Goal: Task Accomplishment & Management: Use online tool/utility

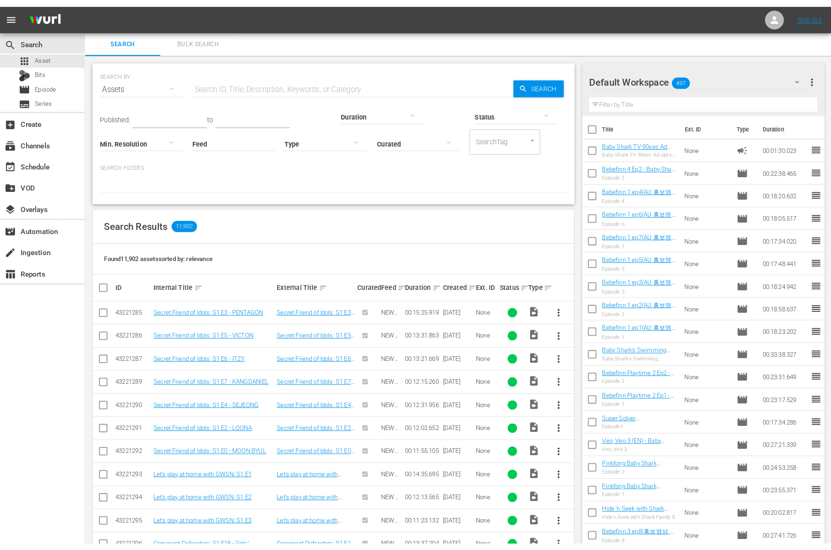
scroll to position [2, 0]
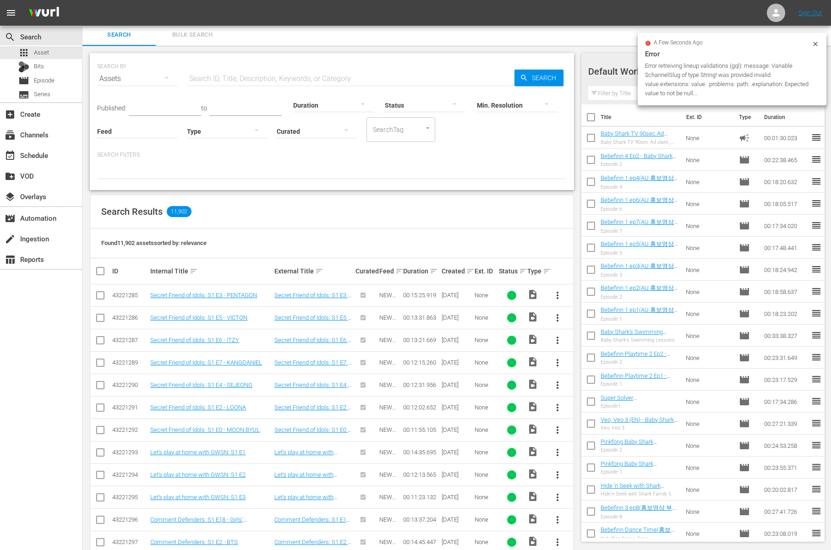
click at [238, 80] on input "text" at bounding box center [351, 79] width 328 height 22
click at [59, 82] on div "movie Episode" at bounding box center [41, 80] width 82 height 13
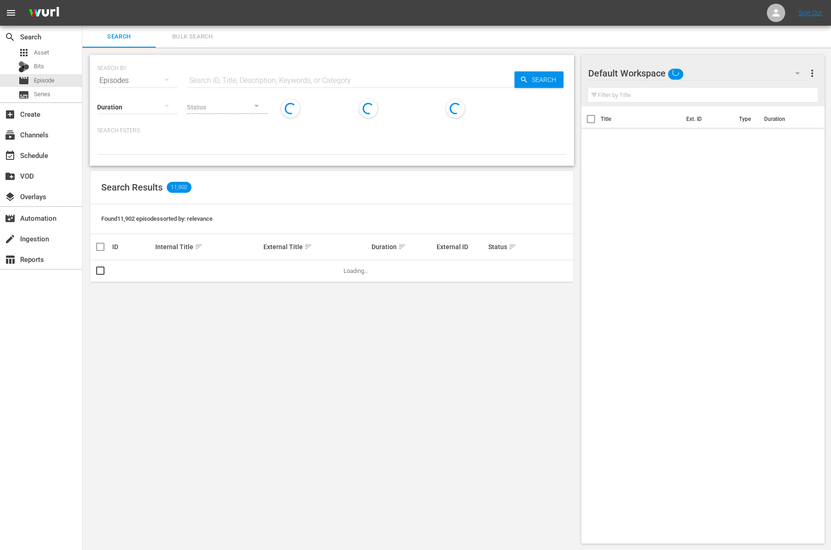
click at [272, 80] on input "text" at bounding box center [351, 81] width 328 height 22
paste input "Baby Shark Back to School"
type input "Baby Shark Back to School"
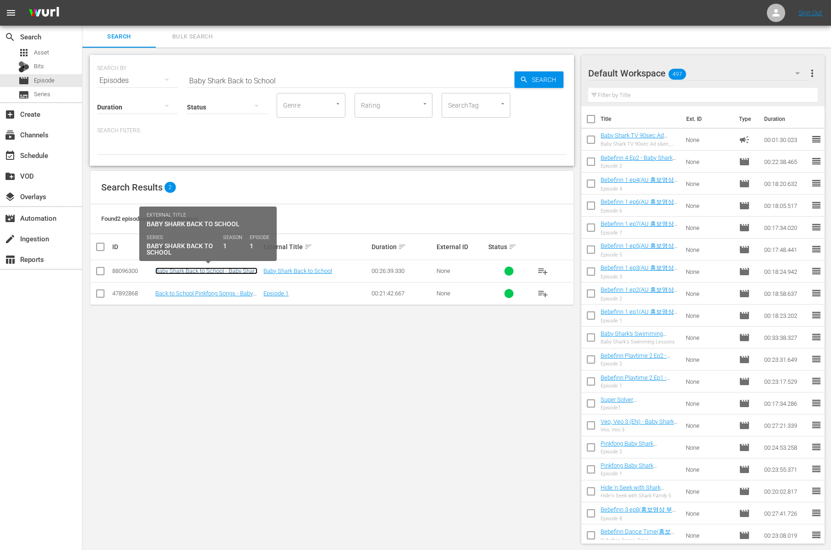
click at [229, 273] on link "Baby Shark Back to School - Baby Shark TV - TRC2 - 202508" at bounding box center [206, 275] width 102 height 14
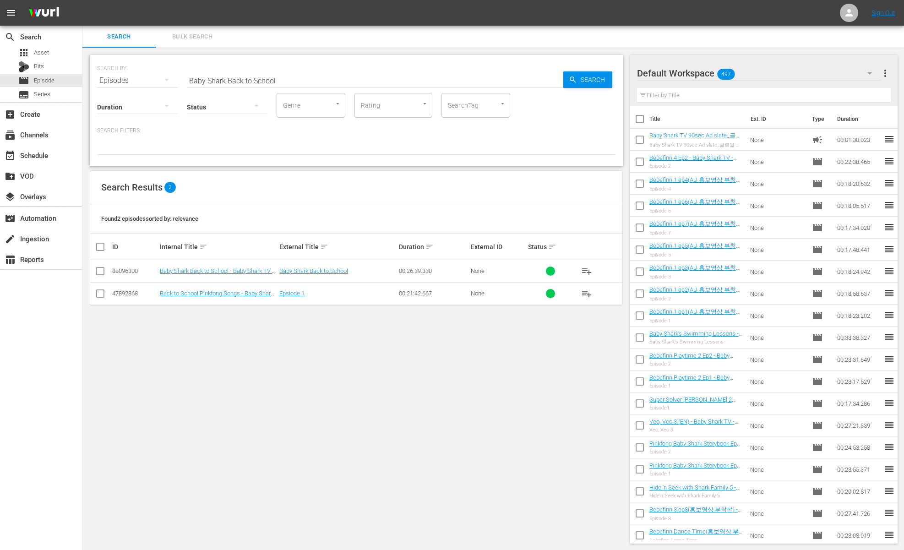
click at [267, 218] on div "Found 2 episodes sorted by: relevance" at bounding box center [356, 219] width 532 height 30
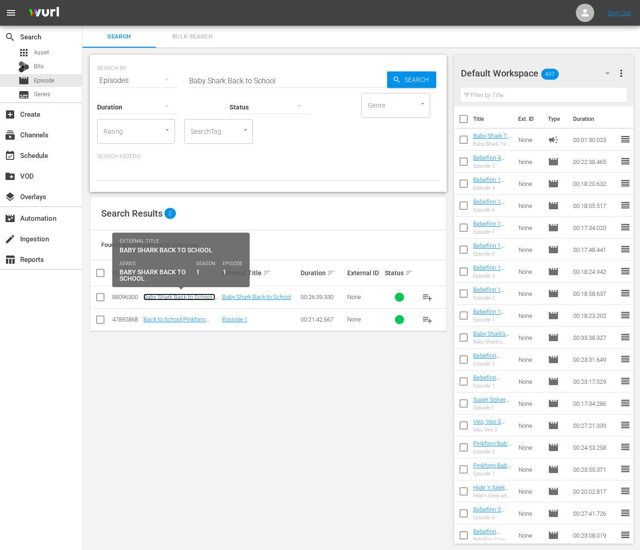
click at [195, 295] on link "Baby Shark Back to School - Baby Shark TV - TRC2 - 202508" at bounding box center [179, 304] width 72 height 21
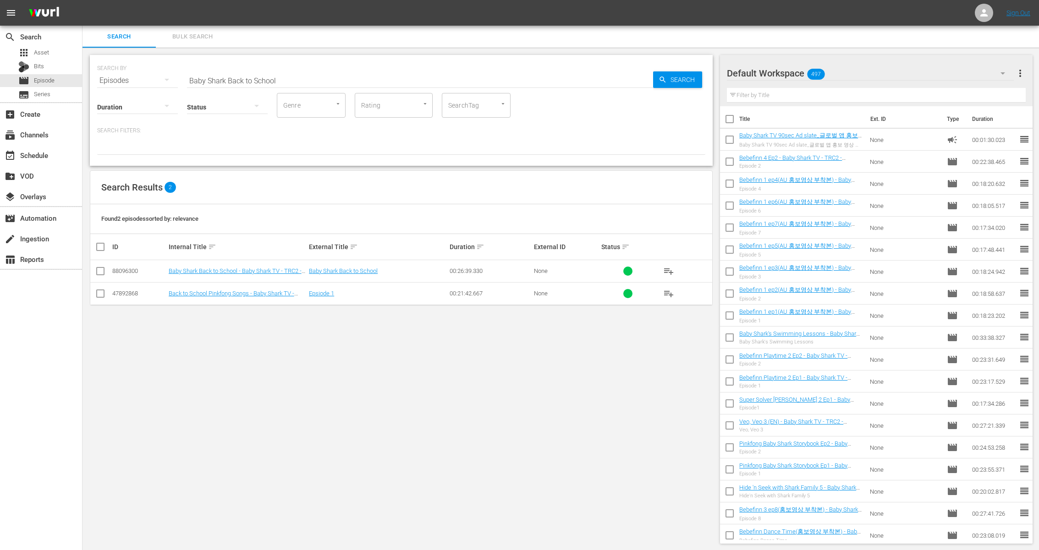
click at [224, 80] on input "Baby Shark Back to School" at bounding box center [420, 81] width 466 height 22
paste input "서울 용산구 신흥로 7길 51-5"
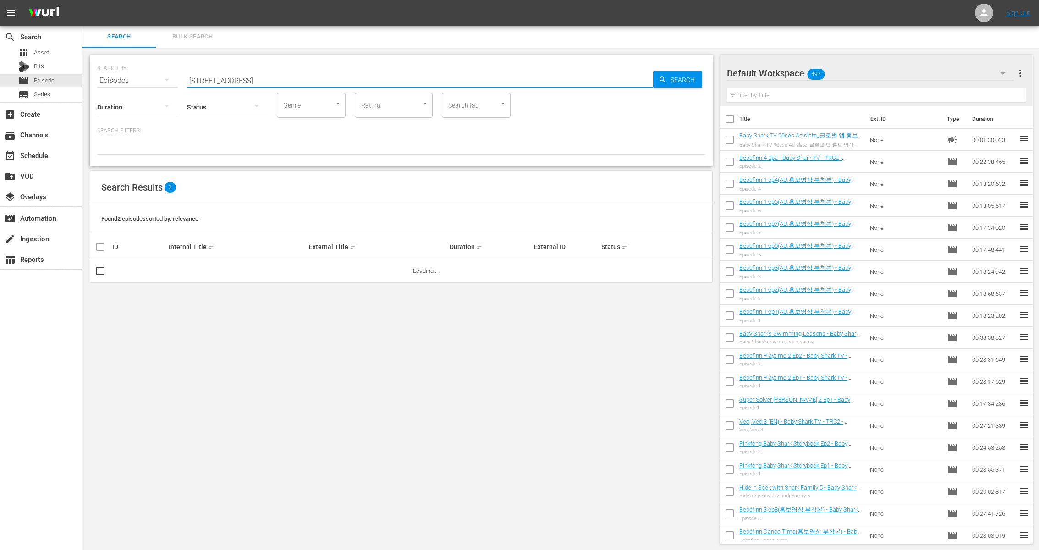
click at [292, 77] on input "서울 용산구 신흥로 7길 51-5" at bounding box center [420, 81] width 466 height 22
paste input "Hide 'n Seek with Shark Family 5 Ep1"
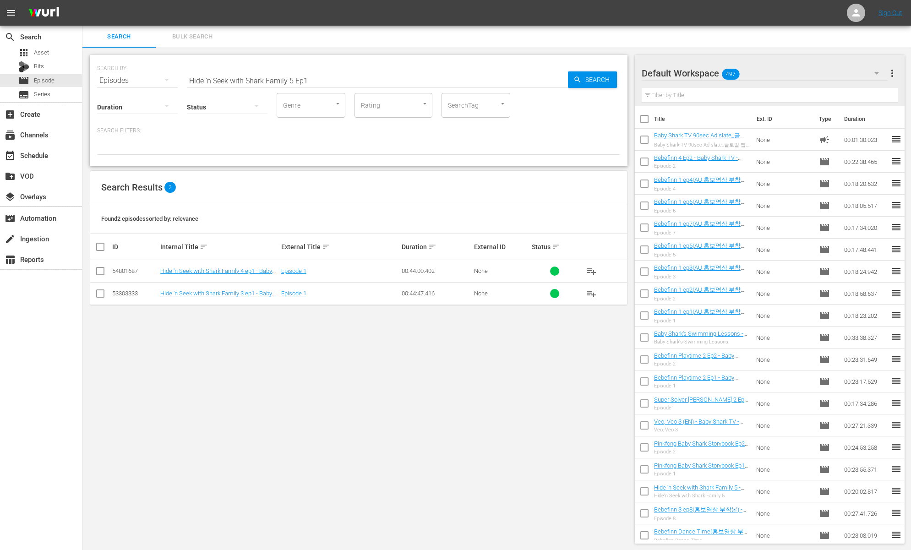
click at [324, 199] on div "Search Results 2" at bounding box center [358, 187] width 537 height 33
click at [322, 78] on input "Hide 'n Seek with Shark Family 5 Ep1" at bounding box center [377, 81] width 381 height 22
type input "Hide 'n Seek with Shark Family"
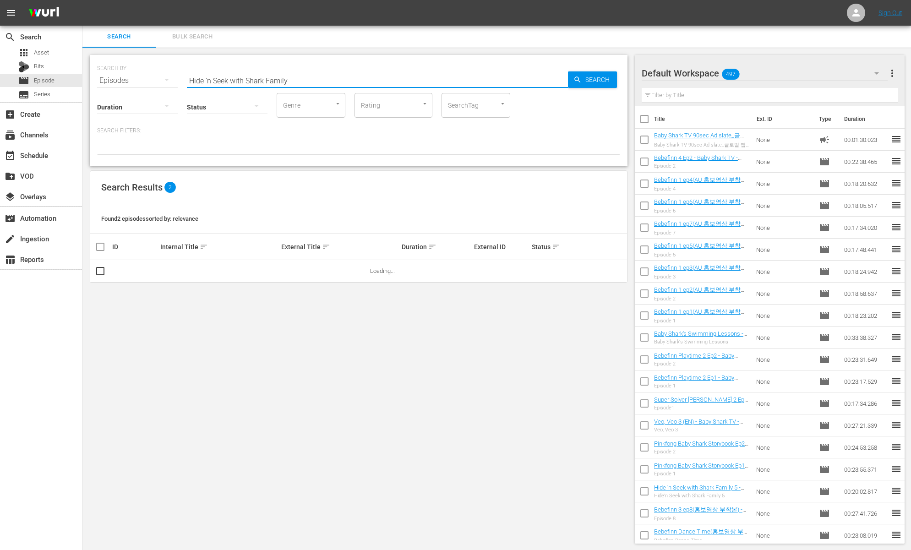
drag, startPoint x: 295, startPoint y: 79, endPoint x: 141, endPoint y: 79, distance: 153.5
click at [141, 79] on div "SEARCH BY Search By Episodes Search ID, Title, Description, Keywords, or Catego…" at bounding box center [358, 75] width 523 height 33
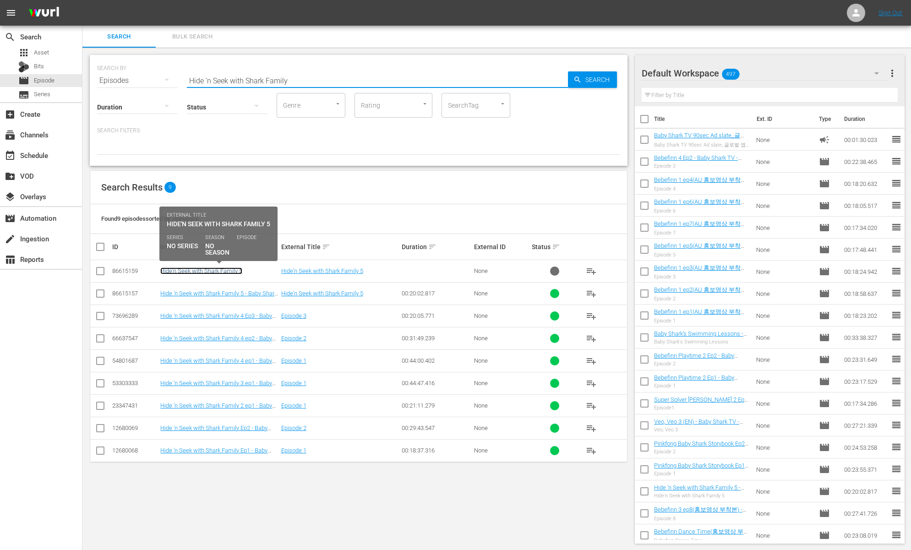
click at [239, 269] on link "Hide'n Seek with Shark Family 5" at bounding box center [201, 271] width 82 height 7
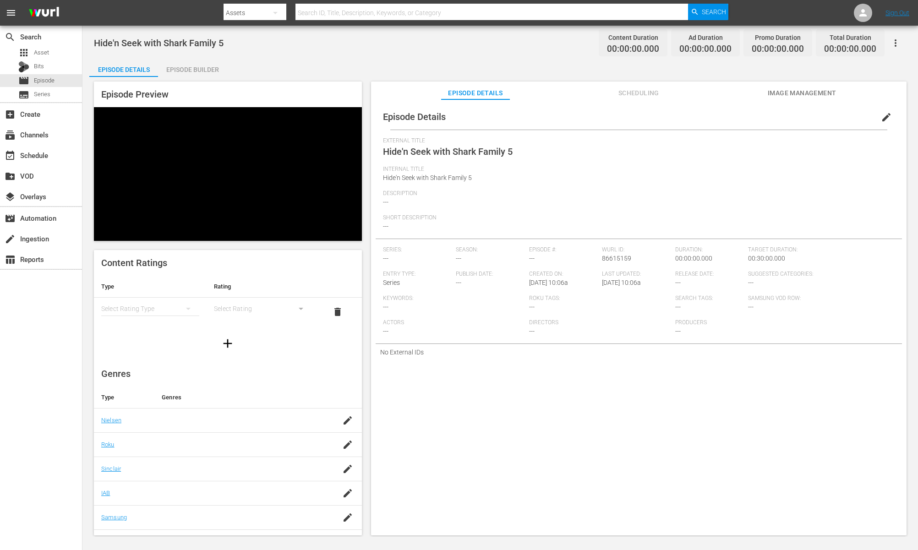
click at [219, 146] on video at bounding box center [228, 174] width 268 height 134
click at [212, 68] on div "Episode Builder" at bounding box center [192, 70] width 69 height 22
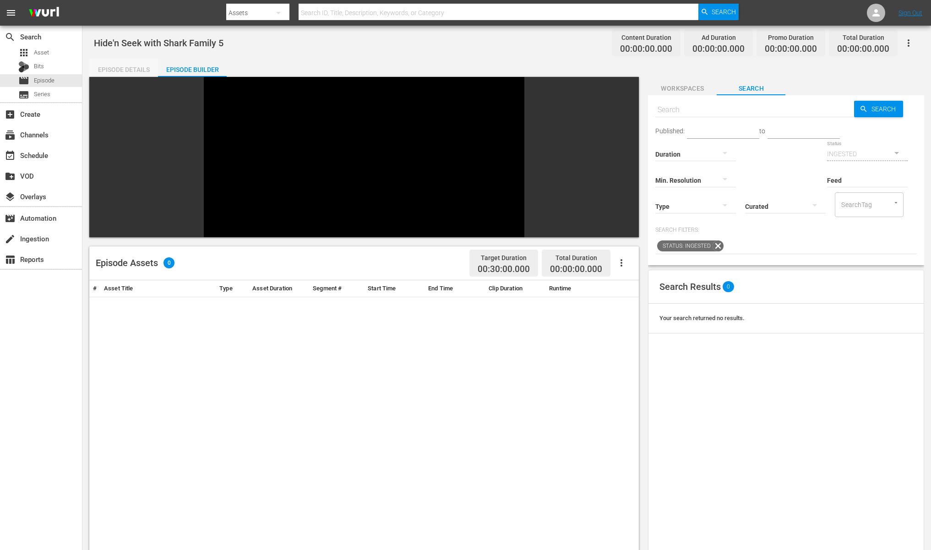
click at [142, 68] on div "Episode Details" at bounding box center [123, 70] width 69 height 22
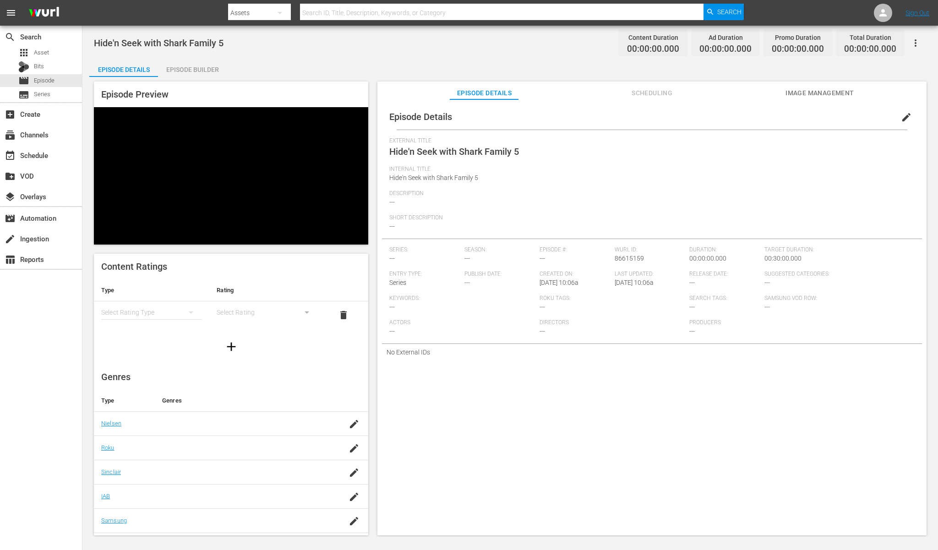
click at [193, 70] on div "Episode Builder" at bounding box center [192, 70] width 69 height 22
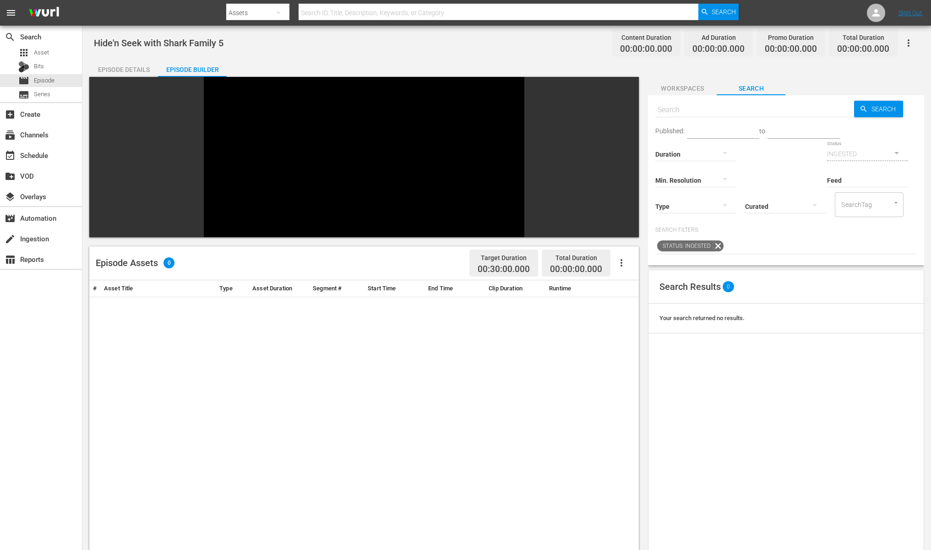
click at [205, 283] on div "# Asset Title Type Asset Duration Segment # Start Time End Time Clip Duration R…" at bounding box center [364, 520] width 550 height 481
click at [132, 75] on div "Episode Details" at bounding box center [123, 70] width 69 height 22
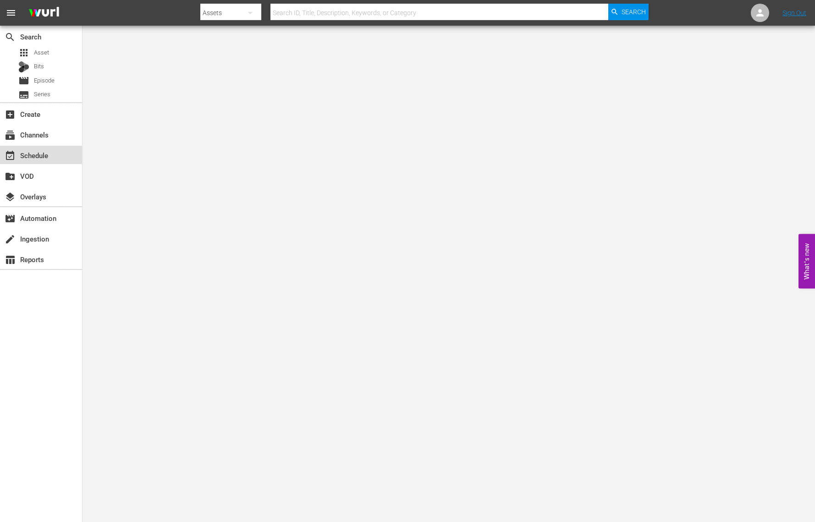
click at [35, 157] on div "event_available Schedule" at bounding box center [25, 154] width 51 height 8
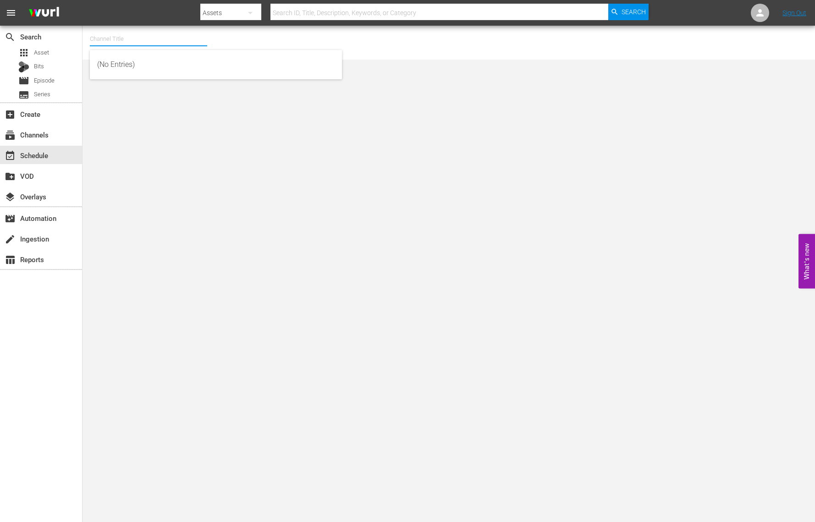
click at [167, 41] on input "text" at bounding box center [148, 39] width 117 height 22
click at [177, 43] on input "ㅠ뮤" at bounding box center [148, 39] width 117 height 22
type input "ㅠ"
click at [117, 43] on input "baby" at bounding box center [148, 39] width 117 height 22
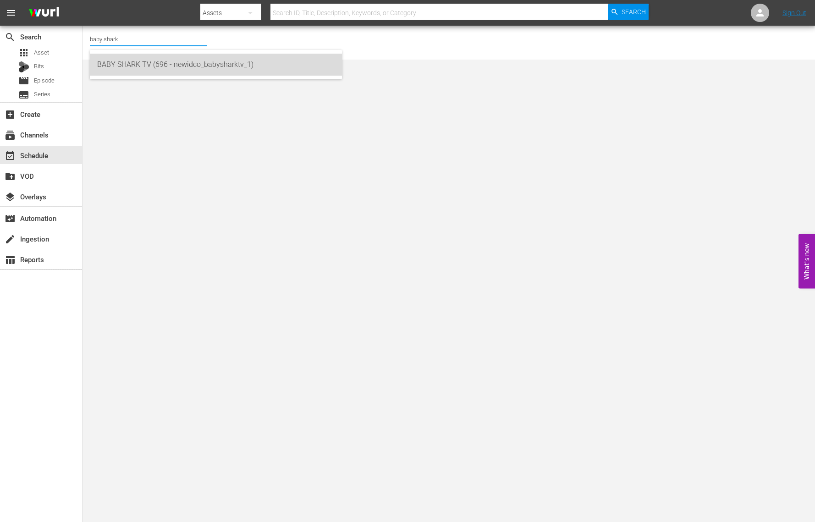
click at [238, 60] on div "BABY SHARK TV (696 - newidco_babysharktv_1)" at bounding box center [215, 65] width 237 height 22
type input "BABY SHARK TV (696 - newidco_babysharktv_1)"
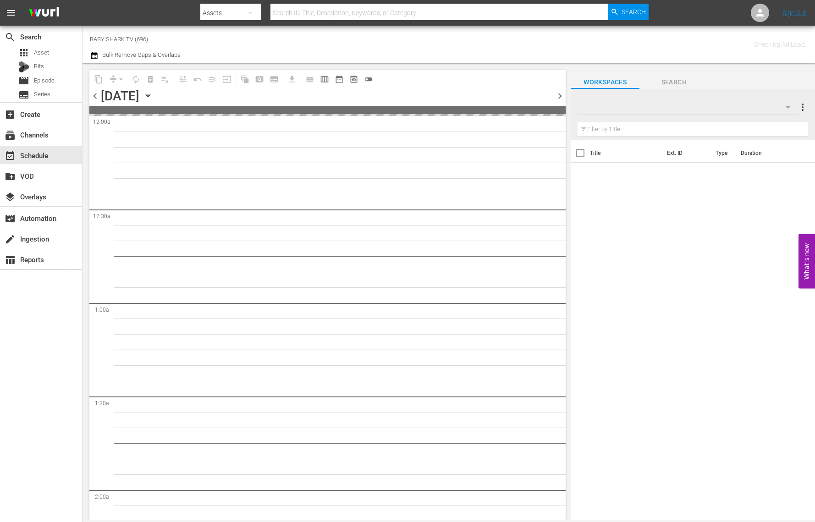
click at [155, 98] on div "Friday, August 29th August 29th" at bounding box center [128, 95] width 55 height 15
click at [153, 96] on div "August 29th" at bounding box center [146, 96] width 14 height 0
click at [150, 95] on icon "button" at bounding box center [148, 96] width 4 height 2
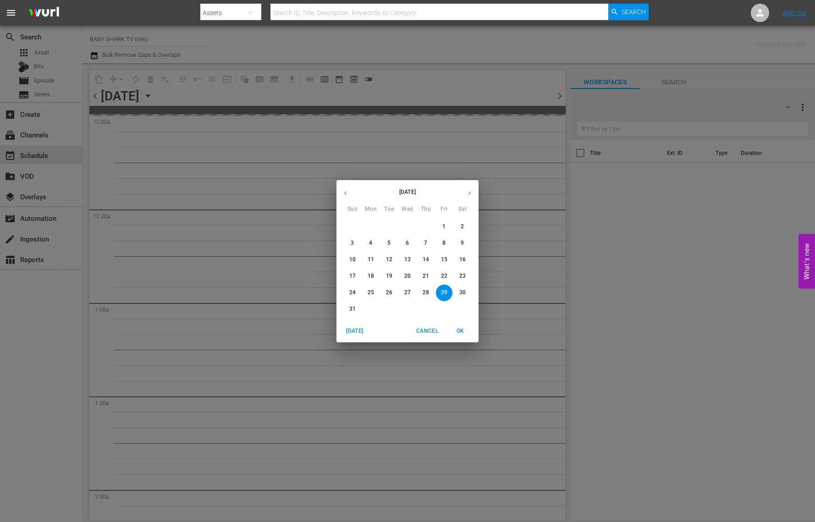
click at [465, 195] on button "button" at bounding box center [469, 193] width 18 height 18
click at [366, 226] on span "1" at bounding box center [370, 227] width 16 height 8
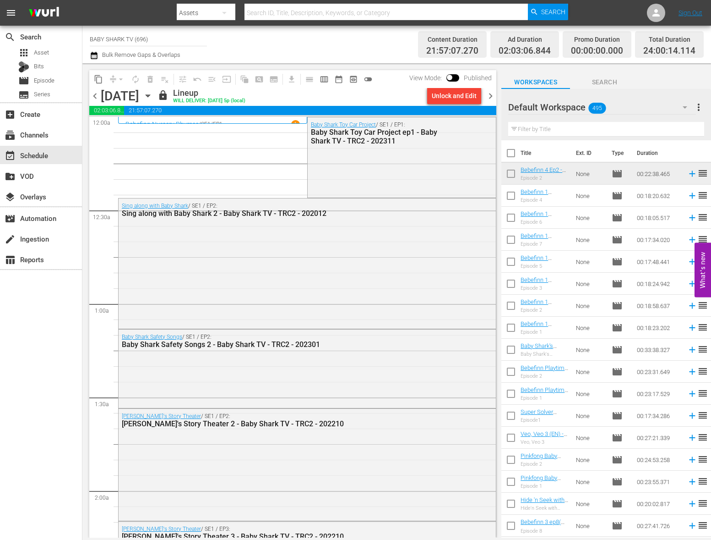
click at [153, 93] on icon "button" at bounding box center [148, 96] width 10 height 10
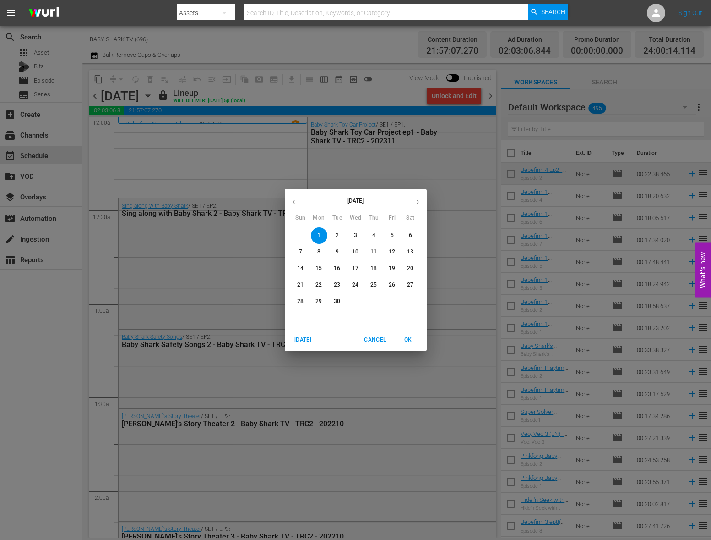
click at [337, 236] on p "2" at bounding box center [337, 235] width 3 height 8
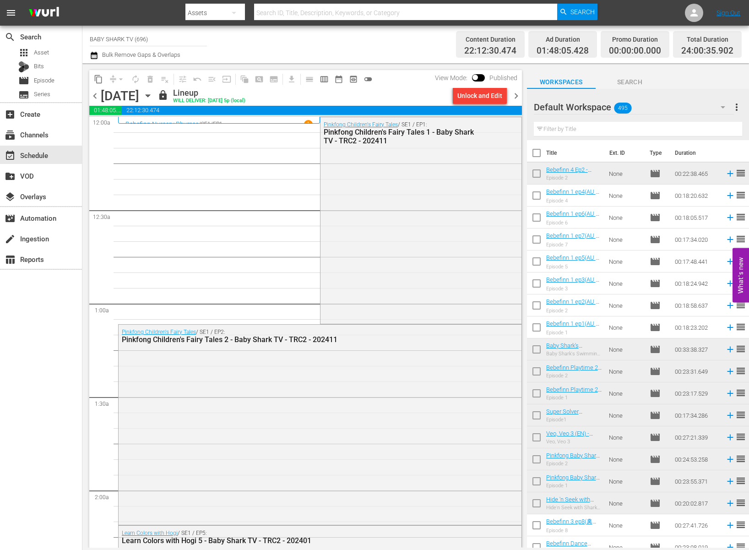
click at [150, 96] on icon "button" at bounding box center [148, 96] width 4 height 2
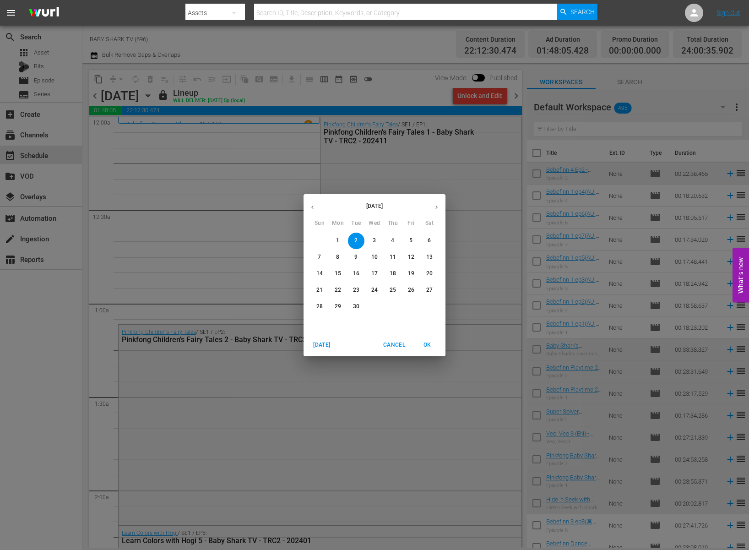
click at [368, 243] on span "3" at bounding box center [374, 241] width 16 height 8
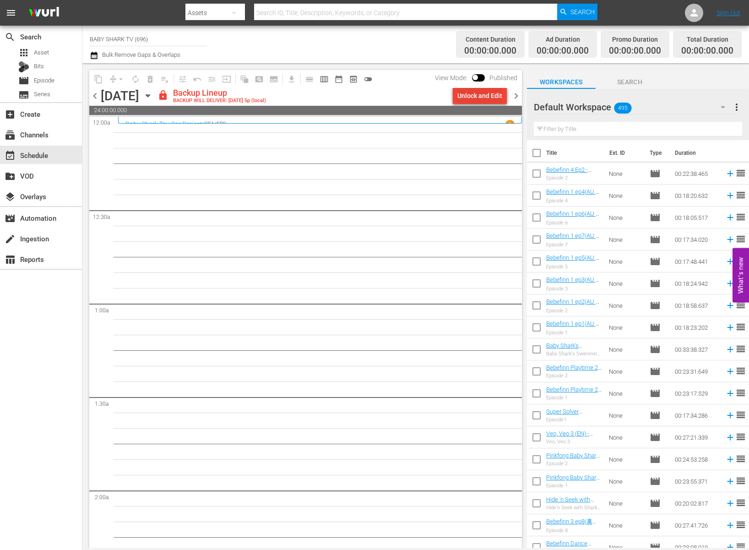
click at [476, 91] on div "Unlock and Edit" at bounding box center [480, 96] width 45 height 16
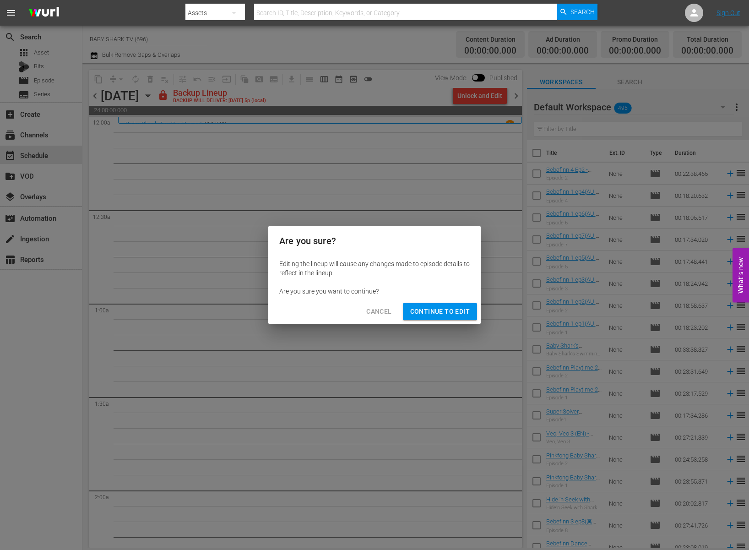
click at [453, 306] on span "Continue to Edit" at bounding box center [440, 311] width 60 height 11
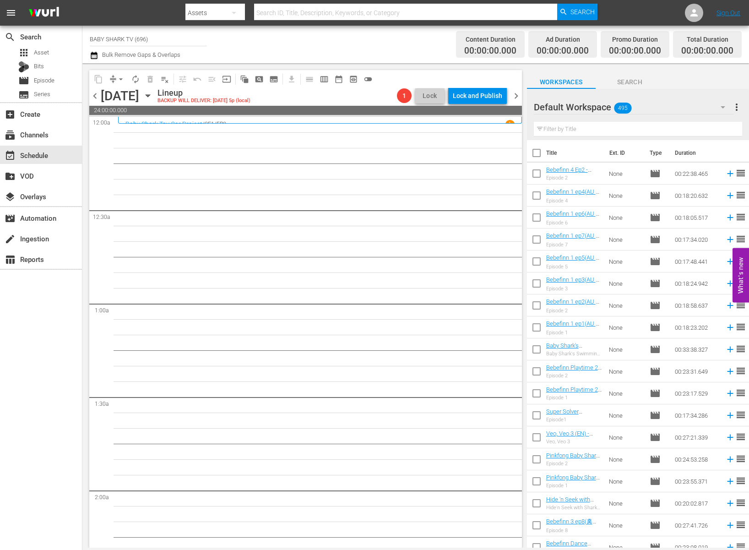
click at [623, 82] on span "Search" at bounding box center [630, 82] width 69 height 11
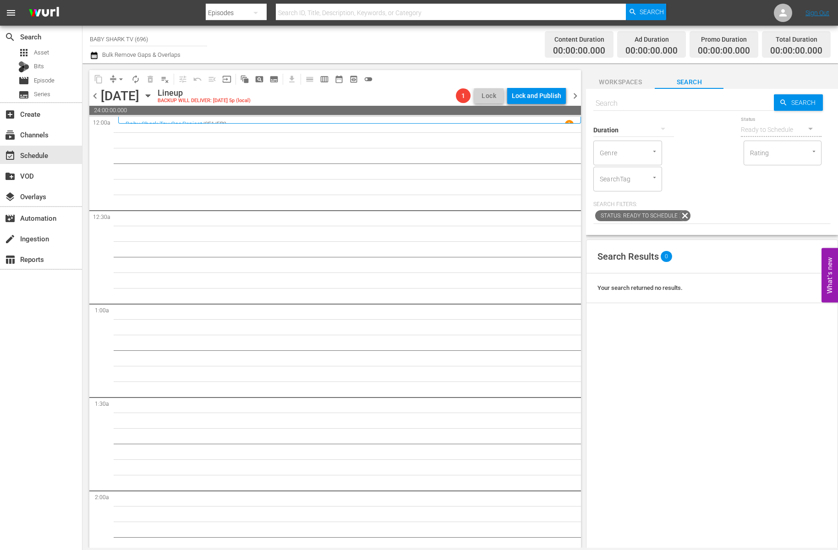
click at [719, 103] on input "text" at bounding box center [683, 104] width 180 height 22
paste input "Bebefinn Playtime 2 Ep1"
type input "Bebefinn Playtime"
click at [418, 82] on div "content_copy compress arrow_drop_down autorenew_outlined delete_forever_outline…" at bounding box center [335, 79] width 492 height 18
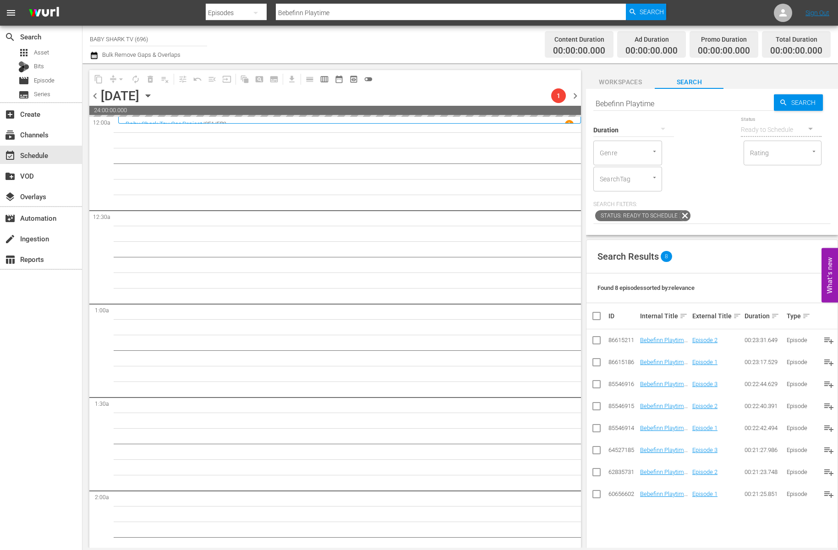
drag, startPoint x: 750, startPoint y: 337, endPoint x: 179, endPoint y: 1, distance: 662.5
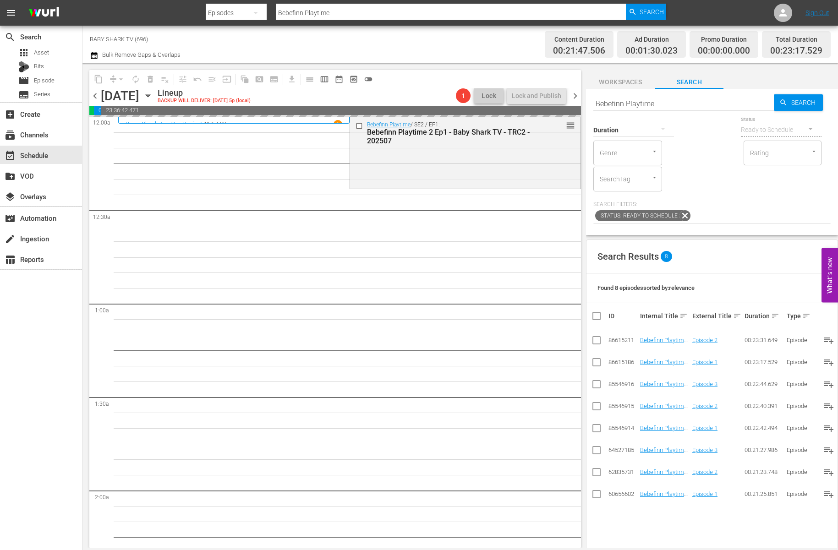
drag, startPoint x: 676, startPoint y: 342, endPoint x: 307, endPoint y: 34, distance: 480.1
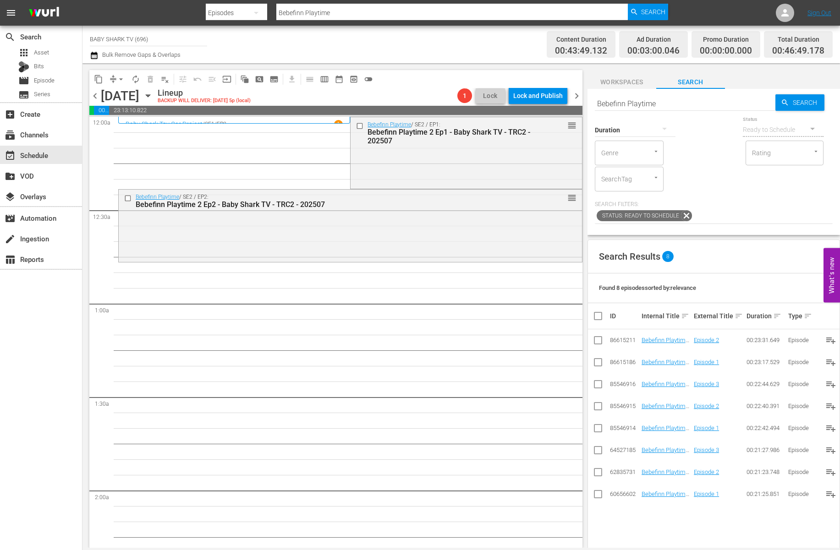
click at [730, 107] on input "Bebefinn Playtime" at bounding box center [685, 104] width 181 height 22
paste input "aby Shark's Swimming Lessons"
type input "Baby Shark's Swimming Lessons"
click at [729, 214] on div "Status: Ready to Schedule" at bounding box center [714, 216] width 238 height 16
type input "Baby Shark's Swimming Lessons"
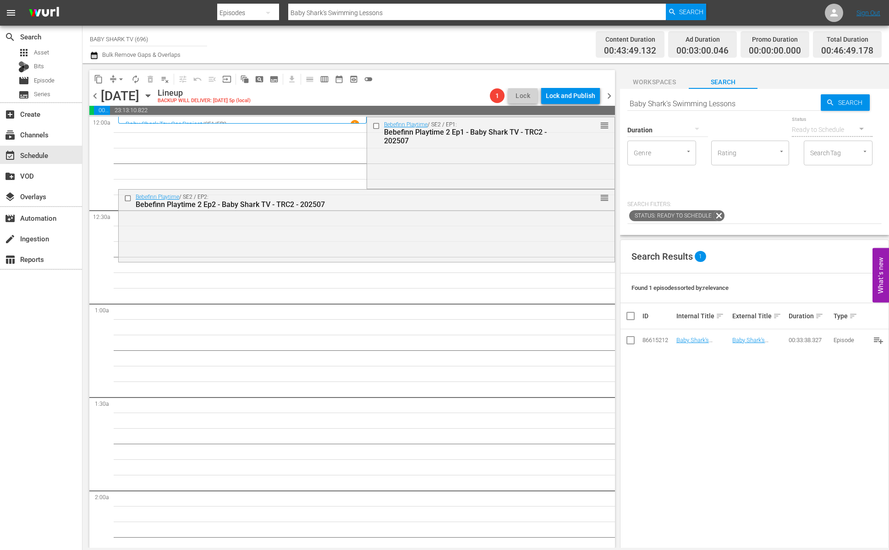
click at [814, 199] on div "Duration Status Ready to Schedule Genre Genre Rating Rating SearchTag SearchTag…" at bounding box center [754, 169] width 254 height 109
click at [789, 105] on input "Baby Shark's Swimming Lessons" at bounding box center [723, 104] width 193 height 22
paste input "Pinkfong & Ninimo Songs Ep1"
type input "Pinkfong & Ninimo Songs Ep1"
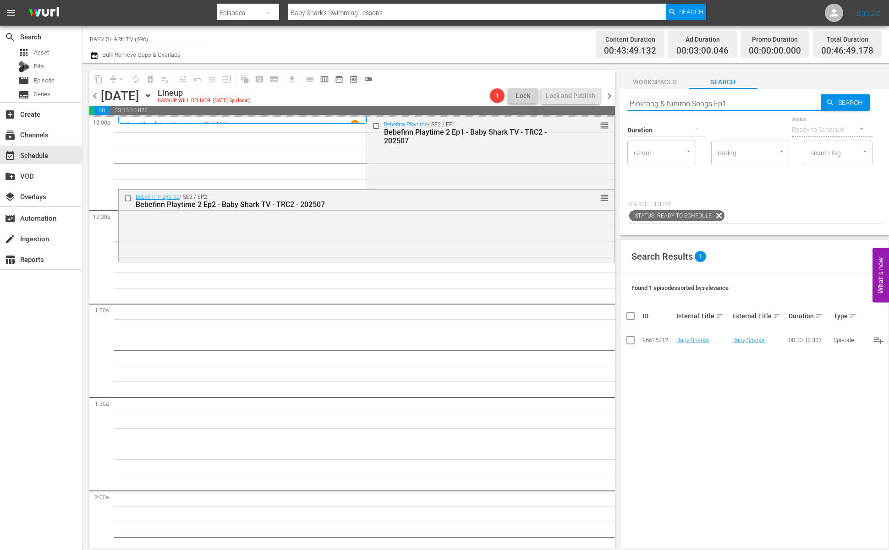
type input "Pinkfong & Ninimo Songs Ep1"
click at [760, 193] on div "Duration Status Ready to Schedule Genre Genre Rating Rating SearchTag SearchTag…" at bounding box center [754, 169] width 254 height 109
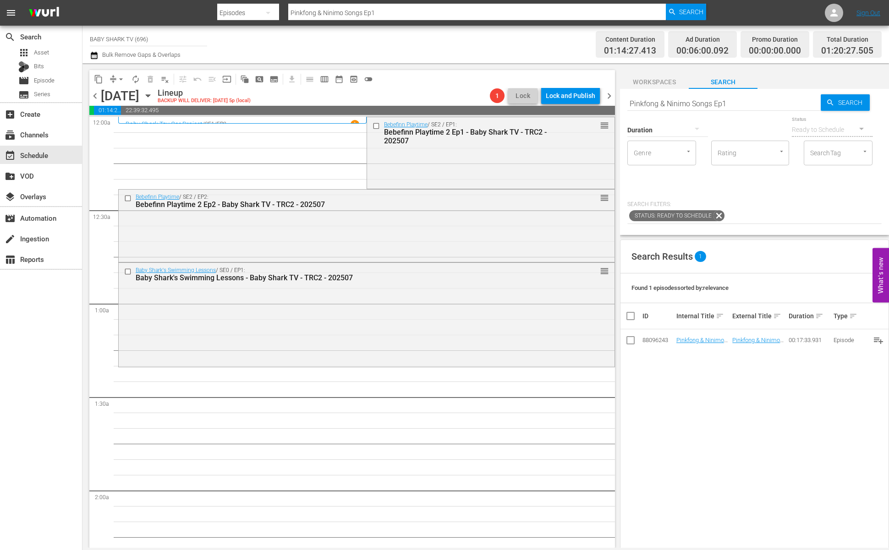
click at [734, 432] on div "Search Results 1 Found 1 episodes sorted by: relevance ID Internal Title sort E…" at bounding box center [754, 469] width 269 height 459
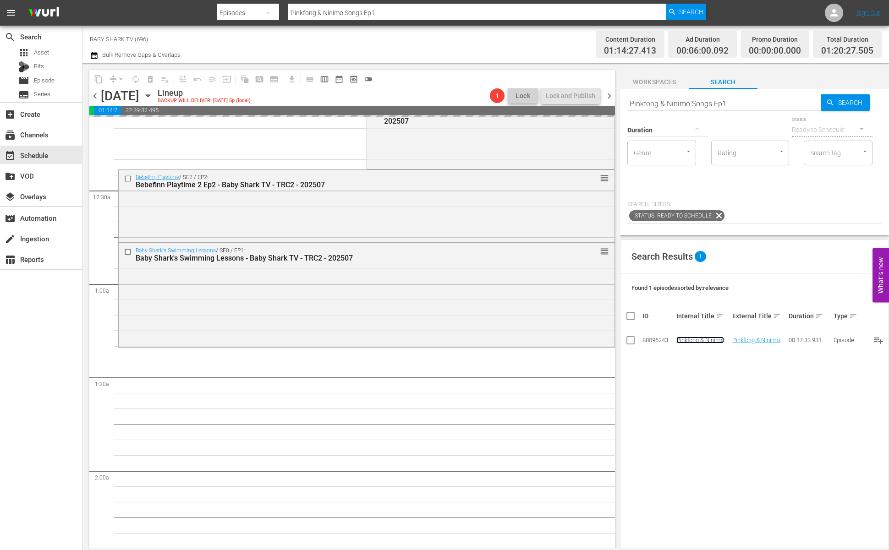
scroll to position [20, 0]
click at [765, 99] on input "Pinkfong & Ninimo Songs Ep1" at bounding box center [723, 104] width 193 height 22
paste input "Bebefinn 4"
type input "Bebefinn 4 Ep1"
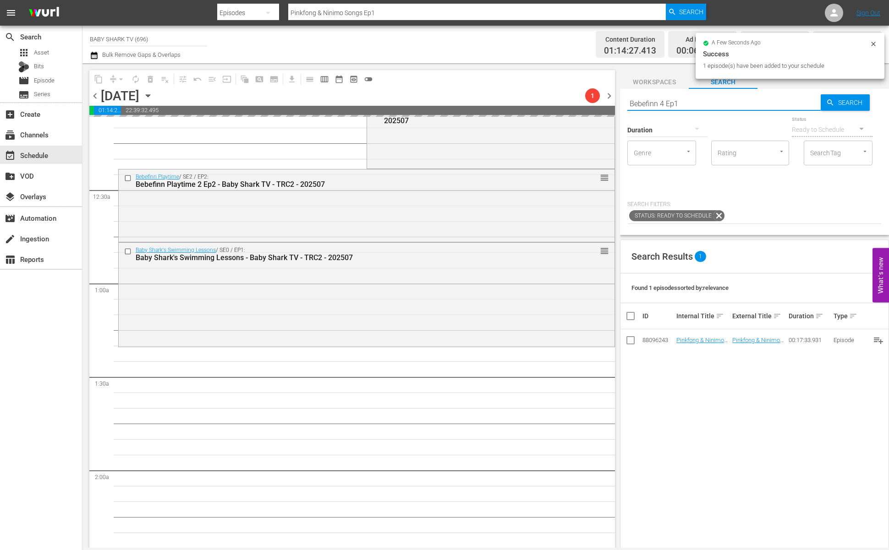
type input "Bebefinn 4 Ep1"
type input "Bebefinn 4"
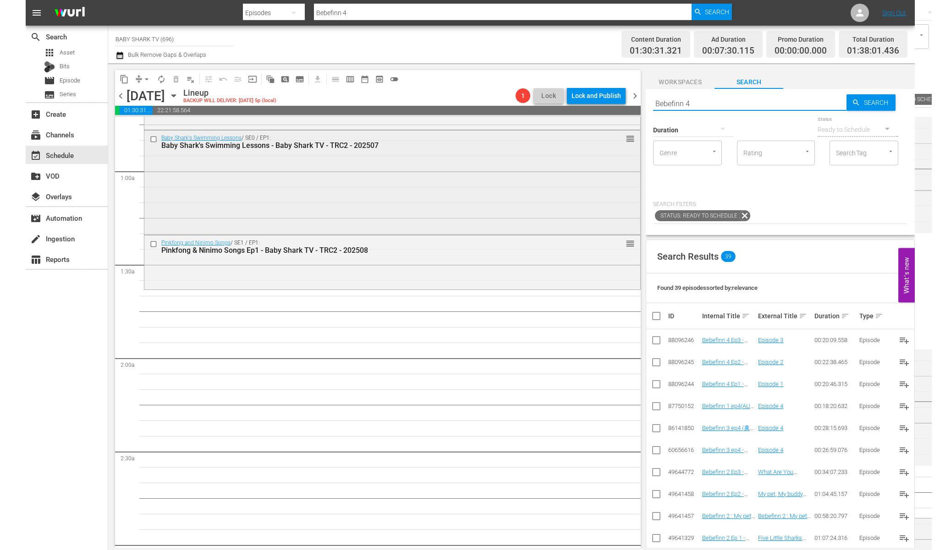
scroll to position [198, 0]
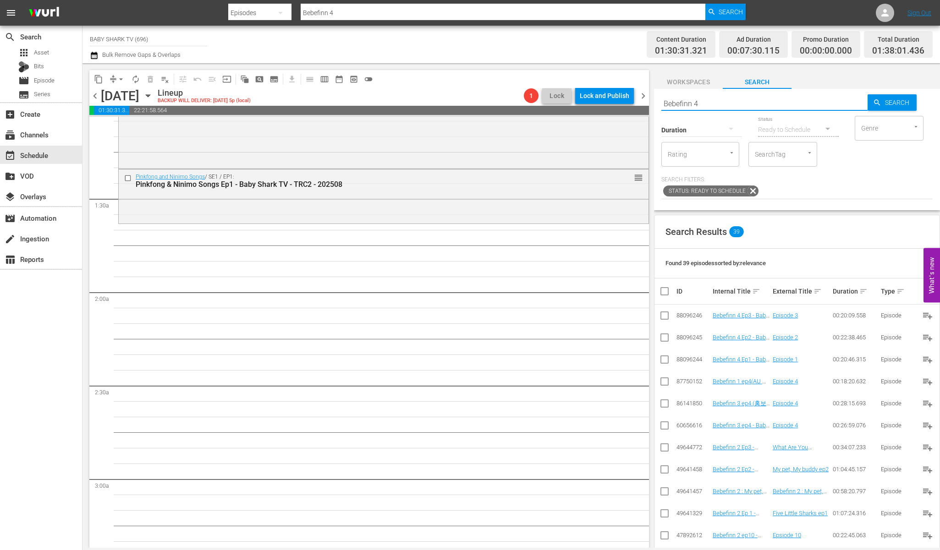
click at [814, 213] on div "Search Bebefinn 4 Search Duration Status Ready to Schedule Genre Genre Rating R…" at bounding box center [797, 318] width 286 height 459
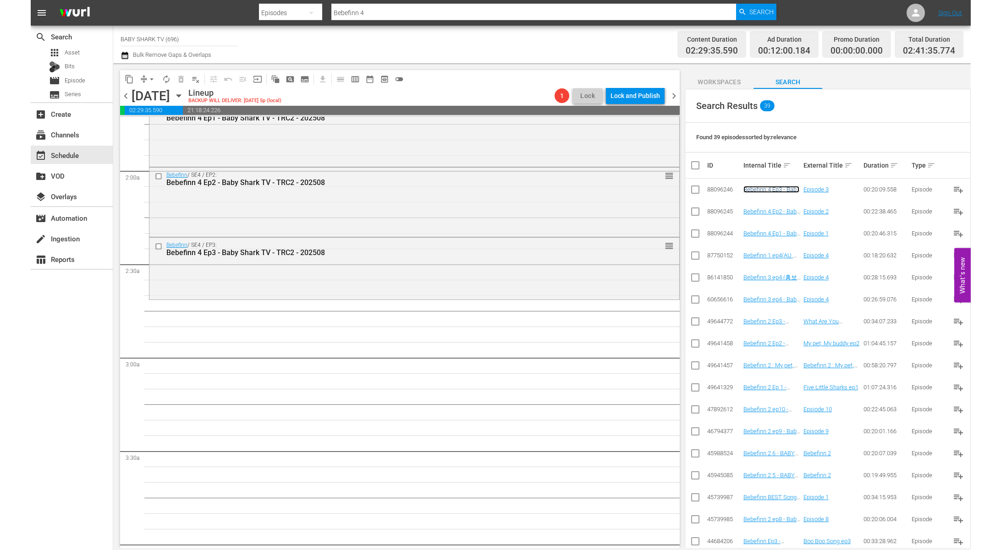
scroll to position [0, 0]
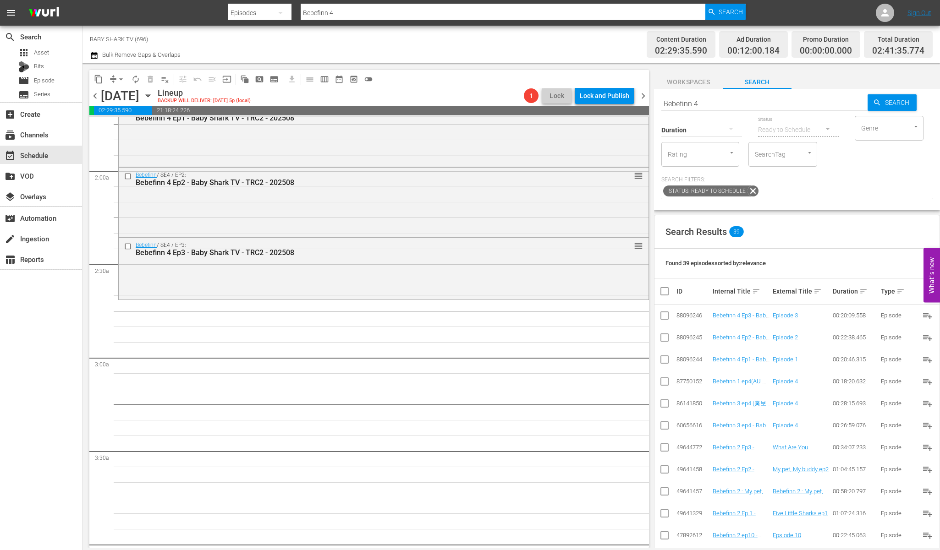
click at [808, 109] on div "Status Ready to Schedule" at bounding box center [798, 124] width 81 height 33
click at [809, 103] on input "Bebefinn 4" at bounding box center [764, 104] width 206 height 22
paste input "Let’s Cook with Baby Shark 2 Ep1"
type input "Let’s Cook with Baby Shark 2 Ep1"
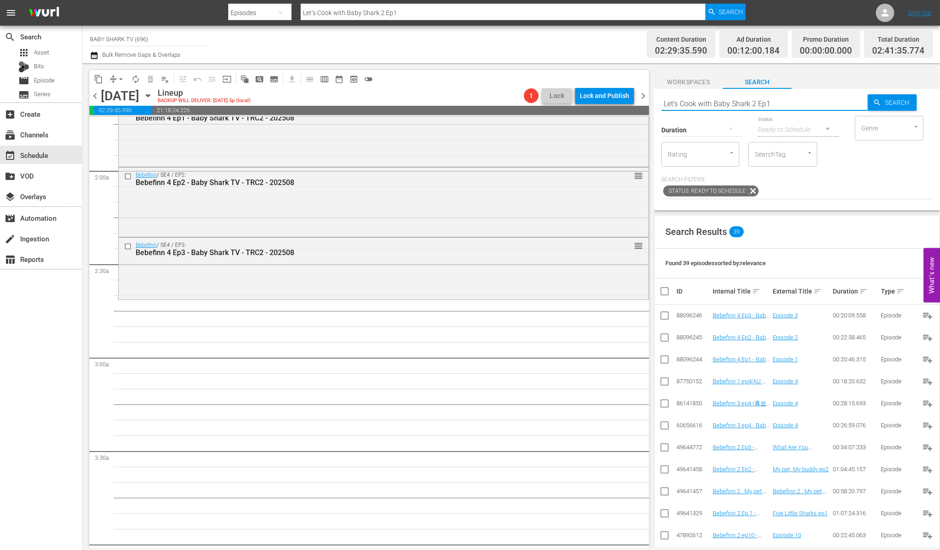
click at [814, 150] on div at bounding box center [834, 150] width 16 height 33
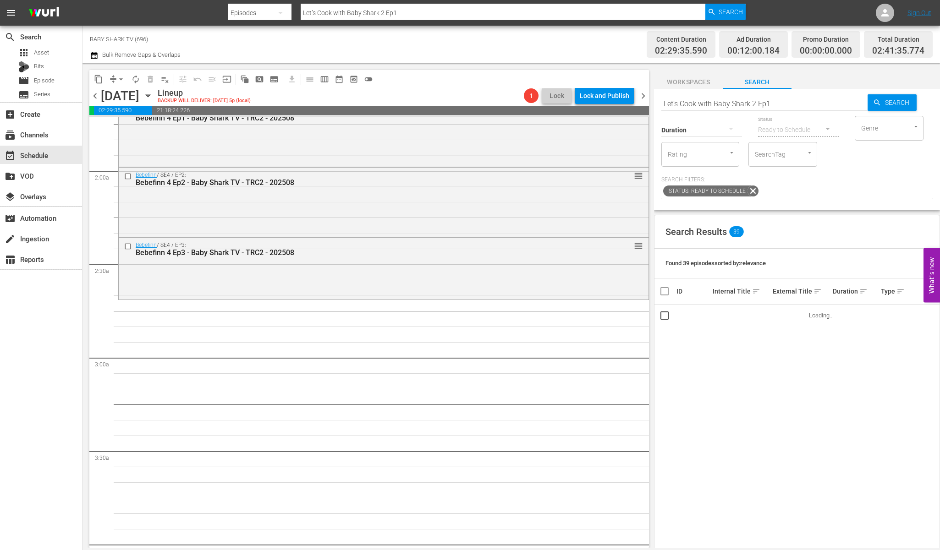
click at [814, 104] on input "Let’s Cook with Baby Shark 2 Ep1" at bounding box center [764, 104] width 206 height 22
type input "Let’s Cook with Baby Shark"
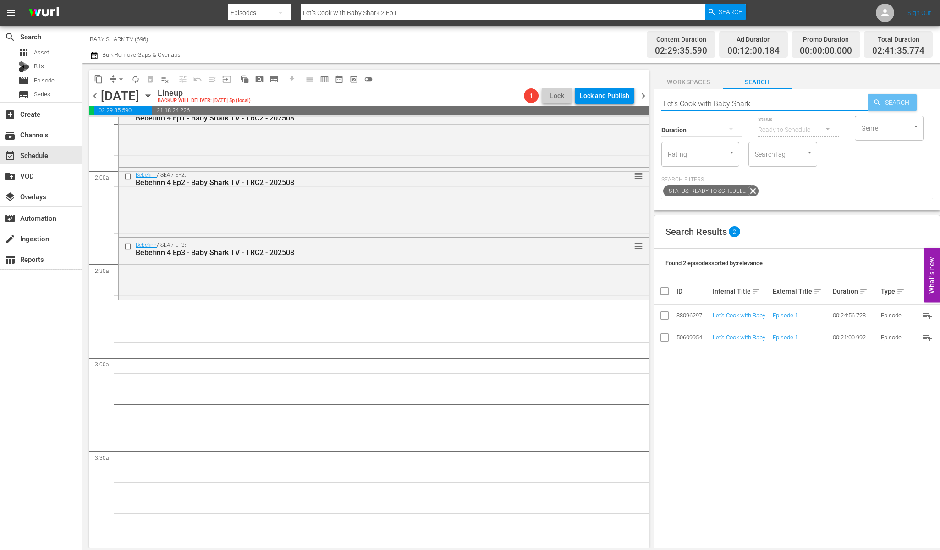
type input "Let’s Cook with Baby Shark"
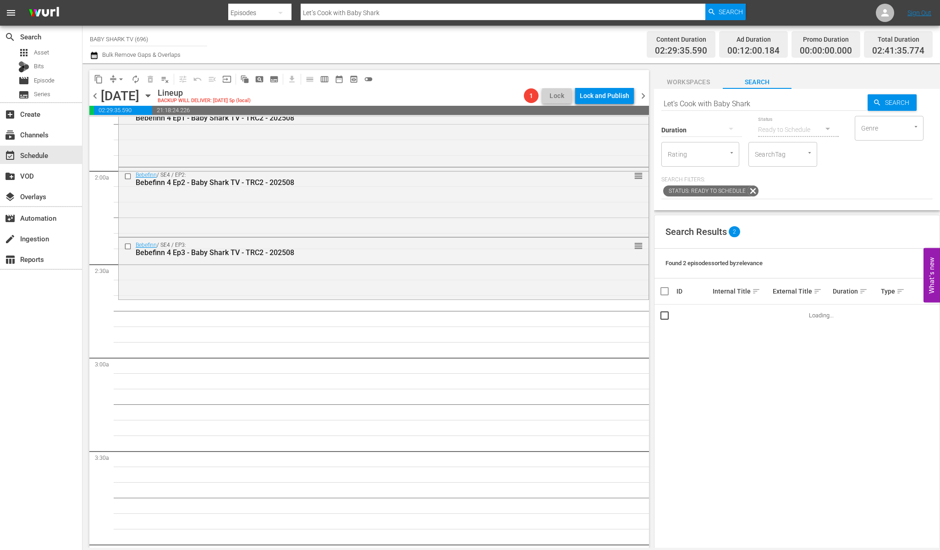
click at [814, 198] on div "Status: Ready to Schedule" at bounding box center [796, 192] width 271 height 16
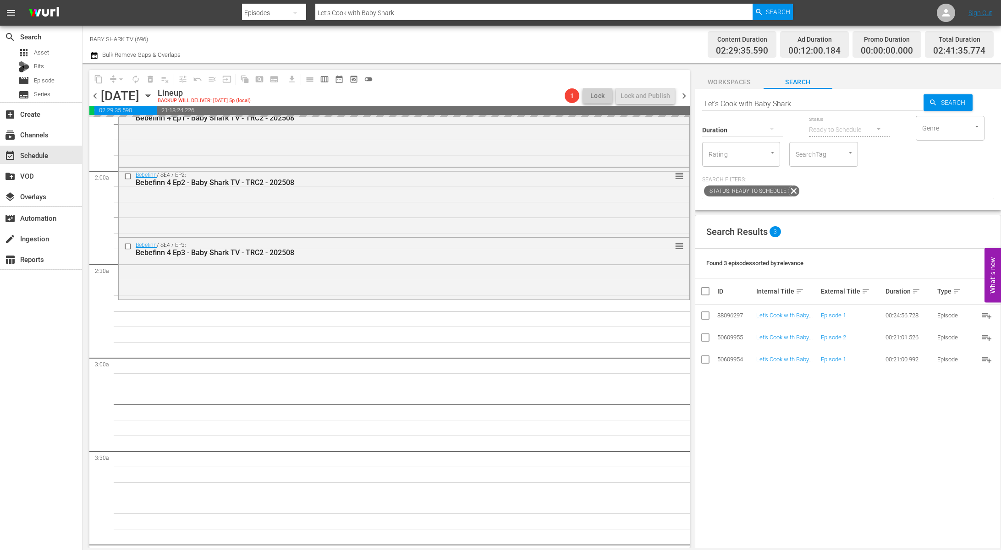
click at [814, 101] on input "Let’s Cook with Baby Shark" at bounding box center [812, 104] width 221 height 22
paste input "Baby Shark Fire & Rescue Play Ep2"
type input "Baby Shark Fire & Rescue Play Ep2"
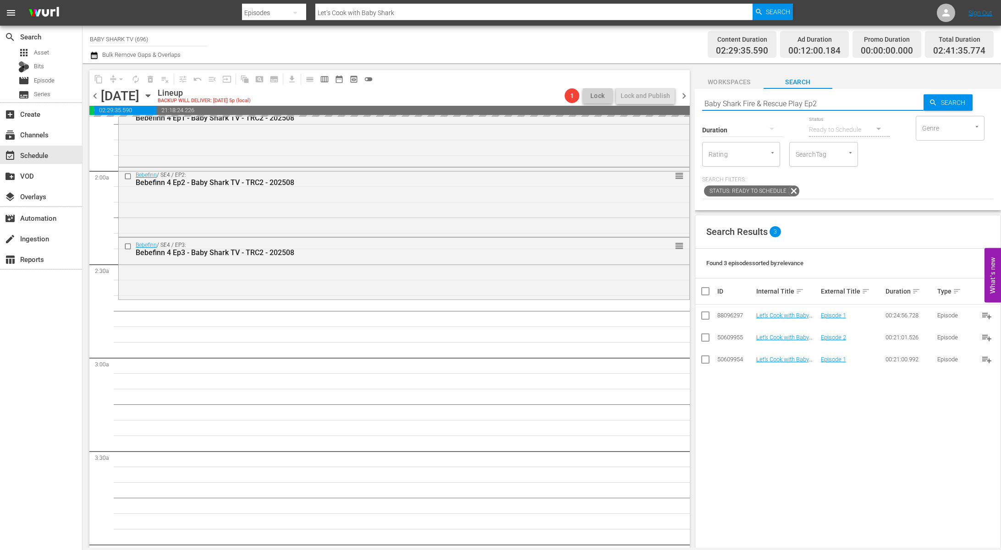
type input "Baby Shark Fire & Rescue Play Ep2"
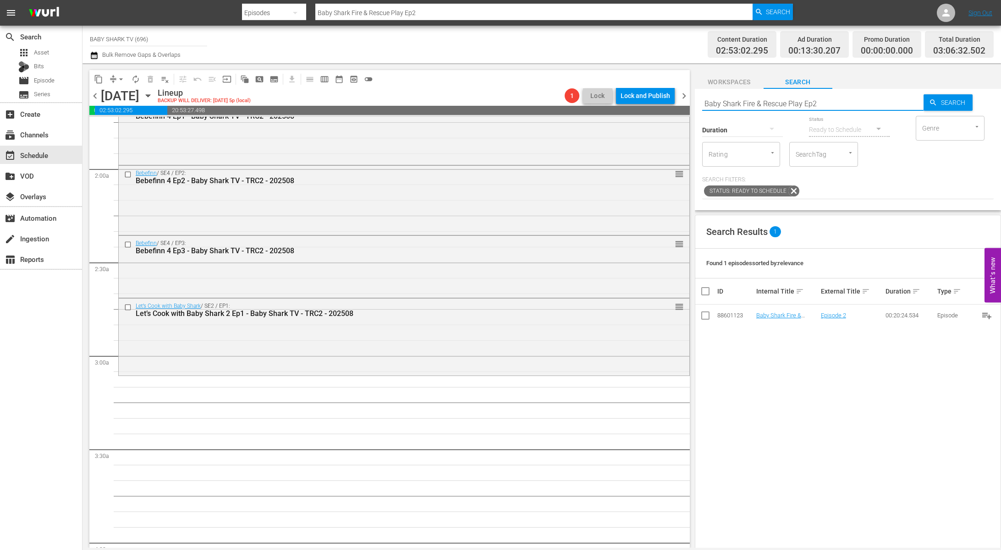
click at [783, 362] on div "Search Results 1 Found 1 episodes sorted by: relevance ID Internal Title sort E…" at bounding box center [848, 444] width 306 height 459
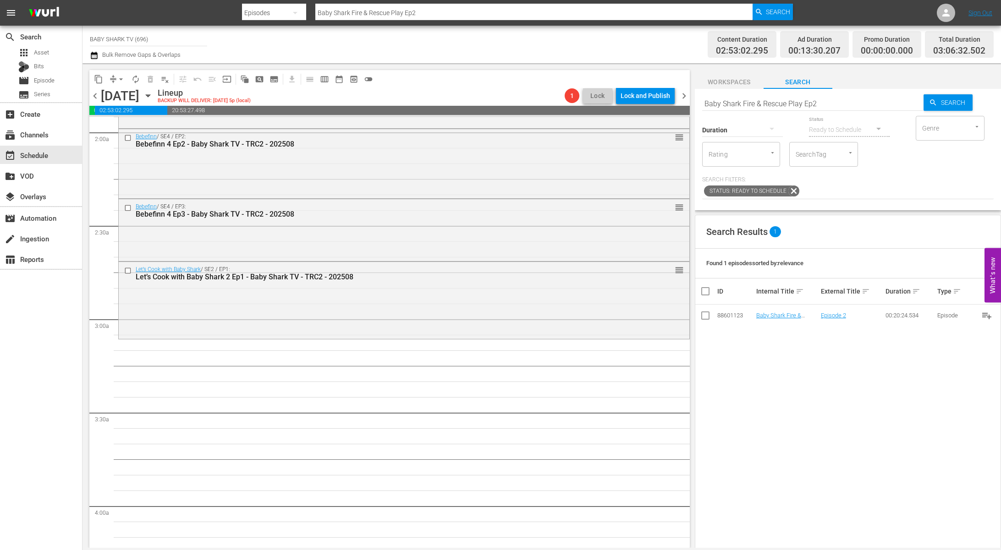
scroll to position [415, 0]
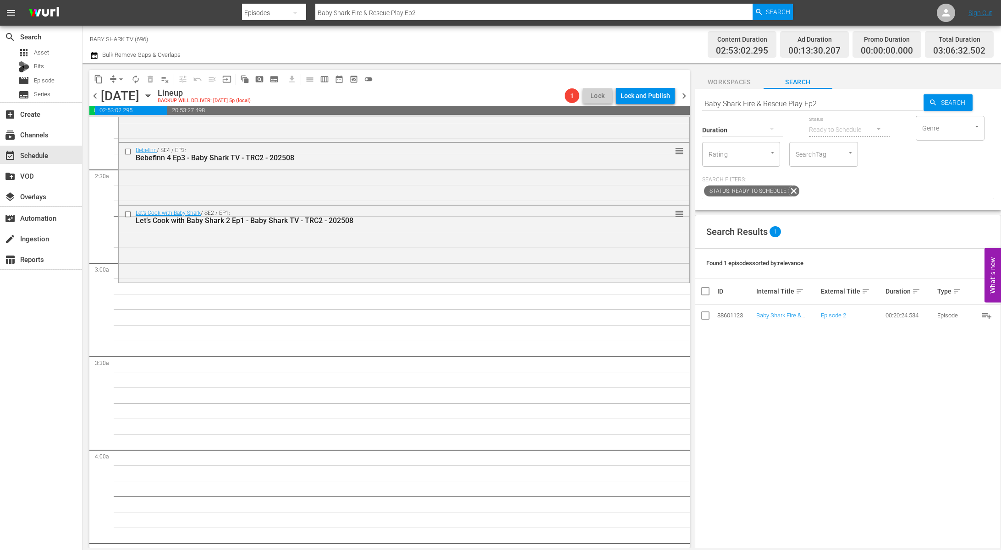
click at [814, 384] on div "Search Results 1 Found 1 episodes sorted by: relevance ID Internal Title sort E…" at bounding box center [848, 444] width 306 height 459
click at [814, 102] on input "Baby Shark Fire & Rescue Play Ep2" at bounding box center [812, 104] width 221 height 22
paste input "Halloween Fun 2 Ep1"
type input "Baby Shark Halloween Fun 2 Ep1"
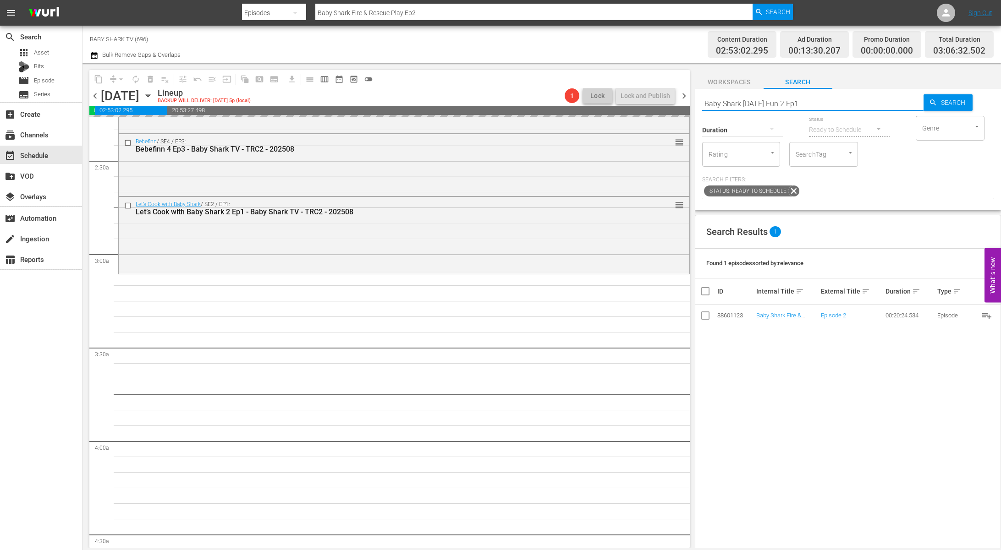
scroll to position [433, 0]
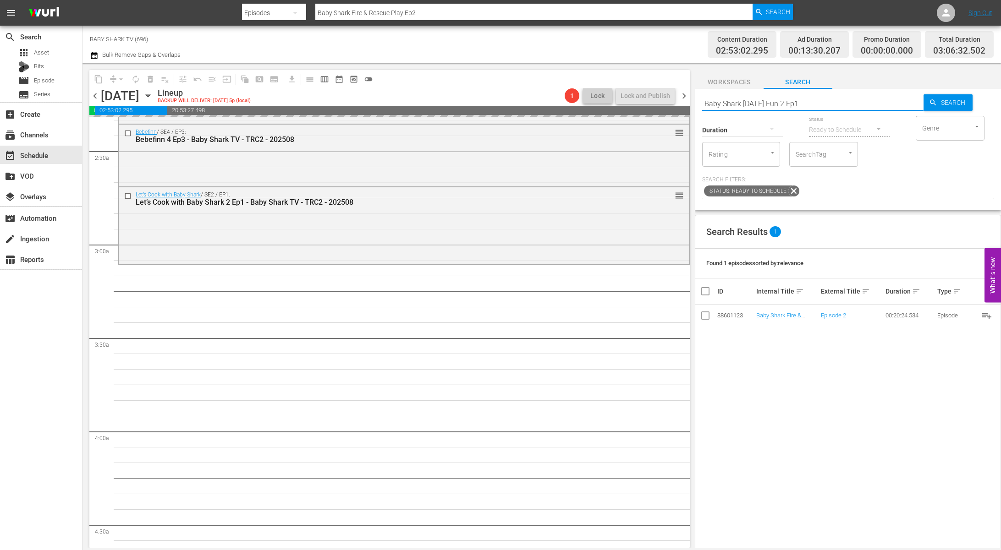
type input "Baby Shark Halloween Fun 2 Ep1"
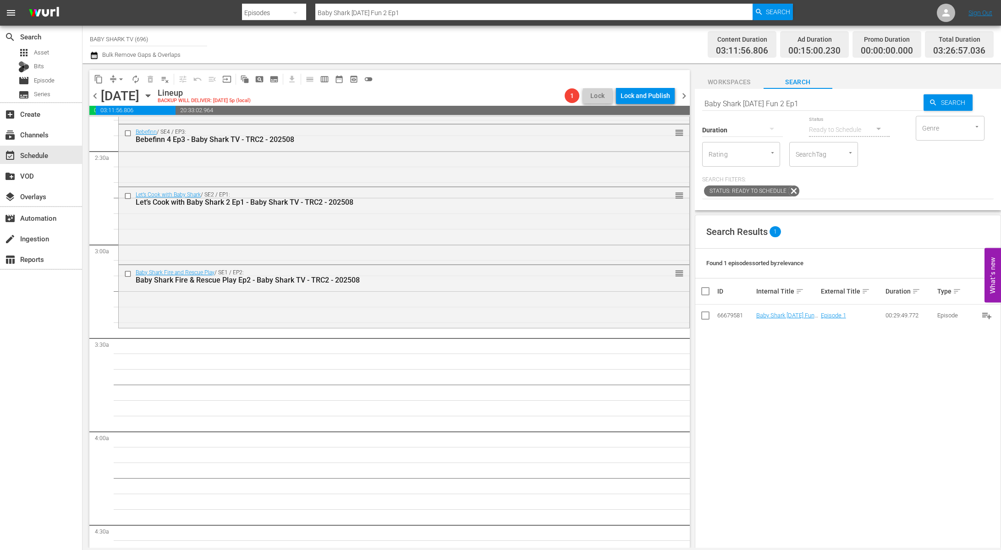
scroll to position [448, 0]
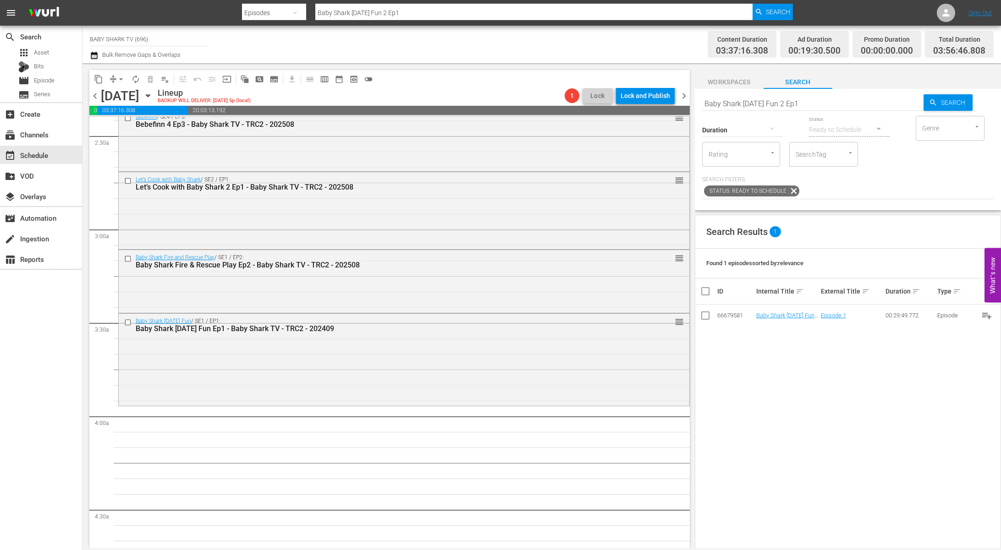
click at [814, 111] on div "Status Ready to Schedule" at bounding box center [849, 124] width 81 height 33
click at [814, 107] on input "Baby Shark Halloween Fun 2 Ep1" at bounding box center [812, 104] width 221 height 22
paste input "Back to School"
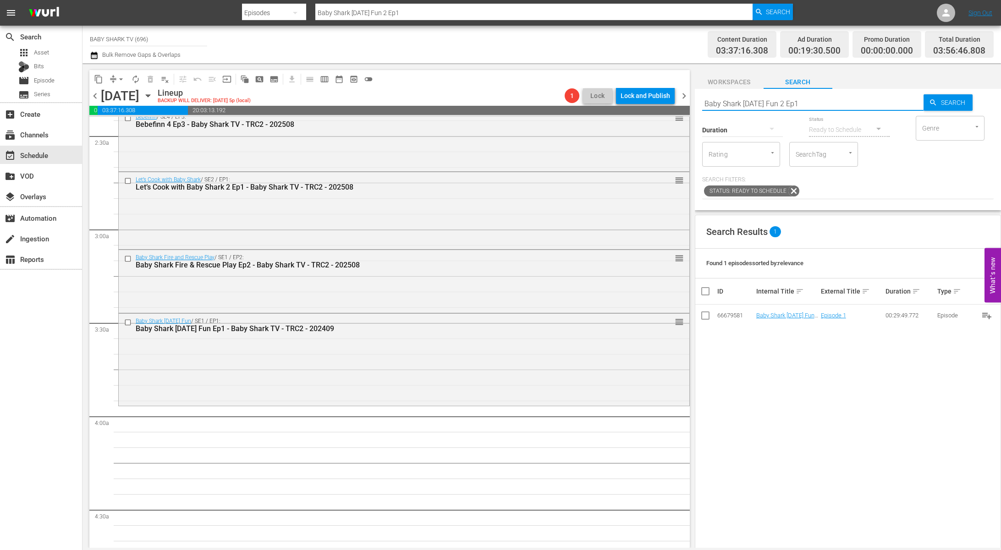
type input "Baby Shark Back to School"
click at [814, 176] on p "Search Filters:" at bounding box center [847, 180] width 291 height 8
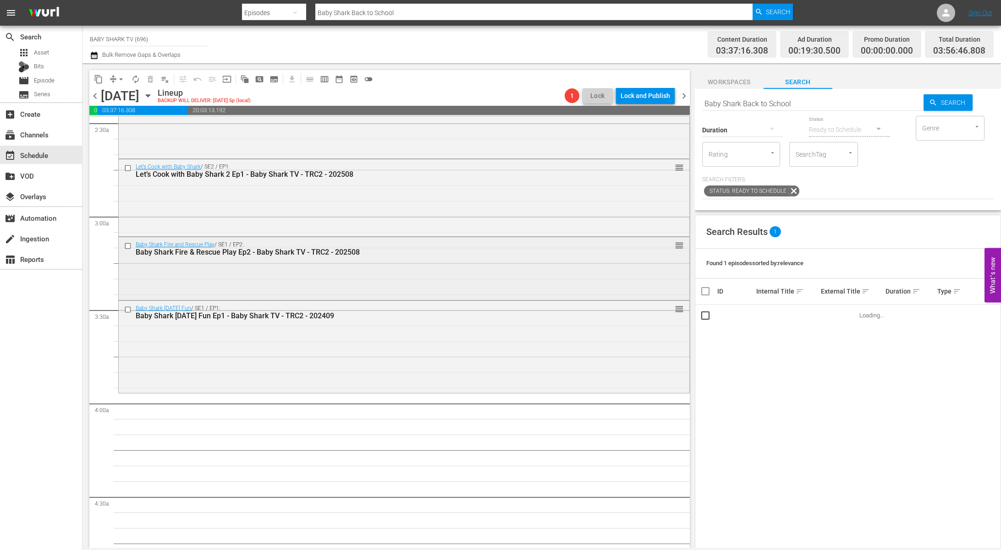
scroll to position [461, 0]
click at [814, 226] on div "Search Results 2" at bounding box center [847, 231] width 305 height 33
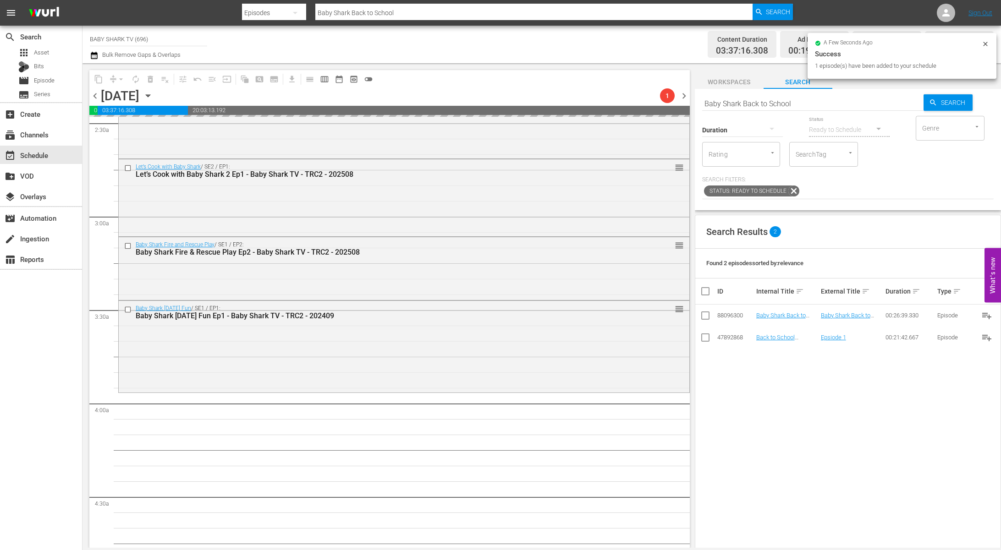
drag, startPoint x: 790, startPoint y: 317, endPoint x: 438, endPoint y: 6, distance: 469.6
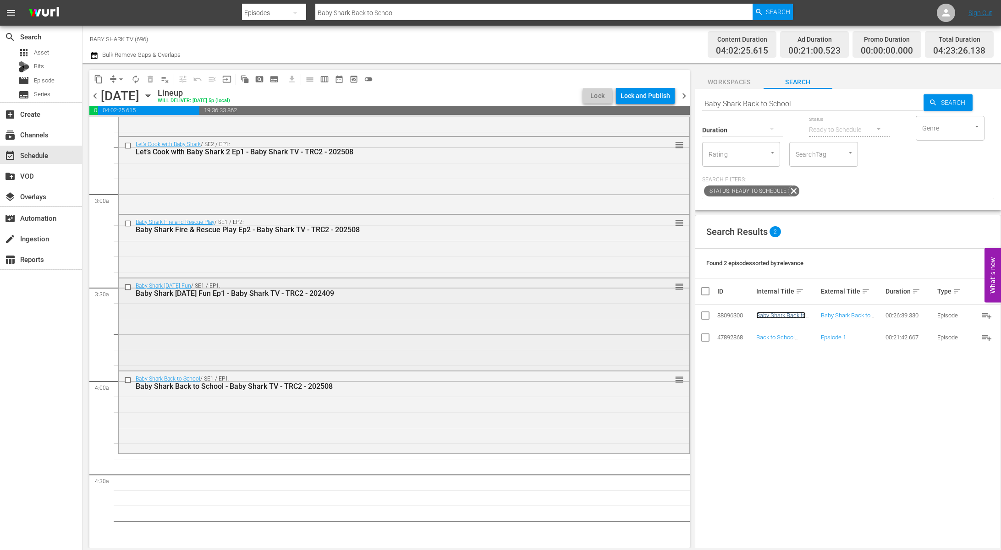
scroll to position [528, 0]
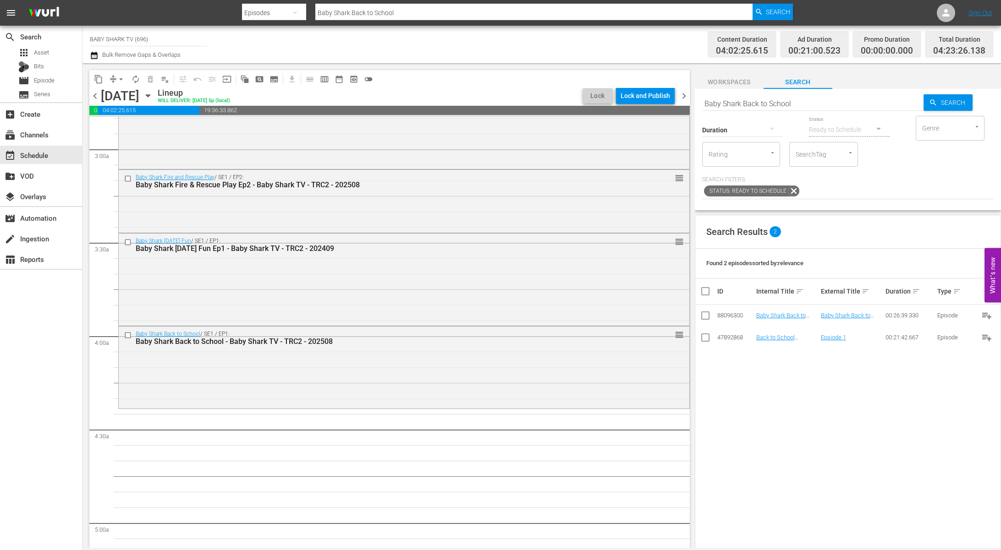
click at [814, 102] on input "Baby Shark Back to School" at bounding box center [812, 104] width 221 height 22
click at [812, 102] on input "Baby Shark Back to School" at bounding box center [812, 104] width 221 height 22
paste input "Monkey Bananas Dance"
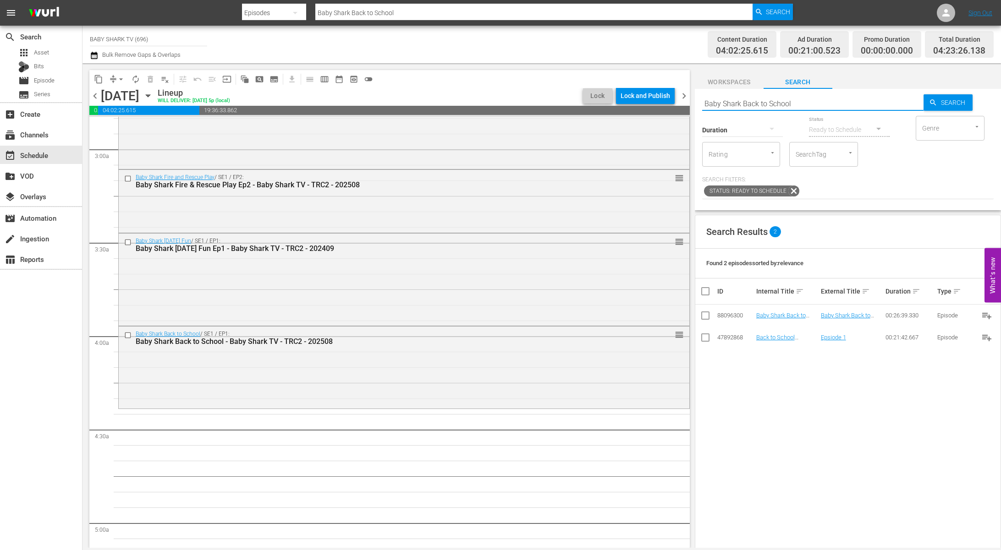
type input "Monkey Bananas Dance"
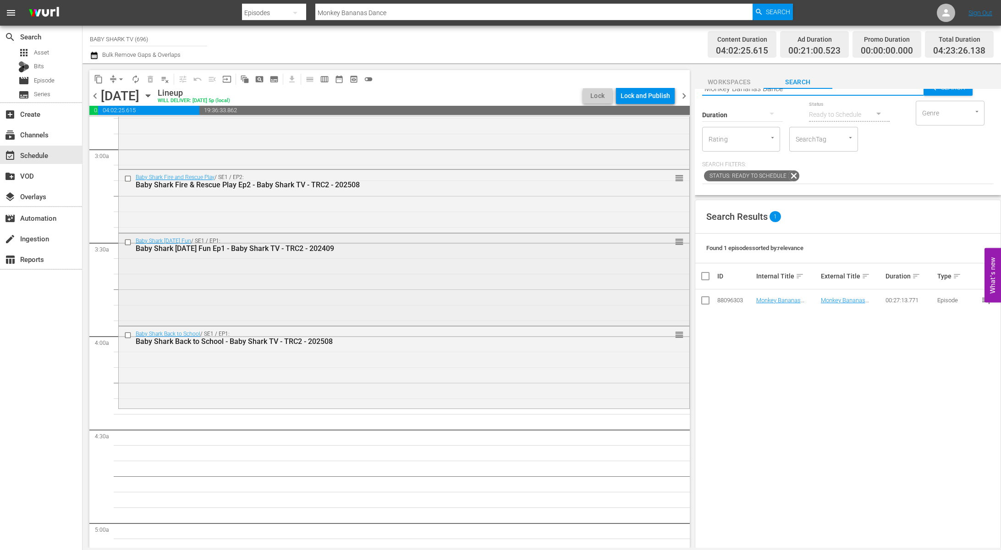
scroll to position [544, 0]
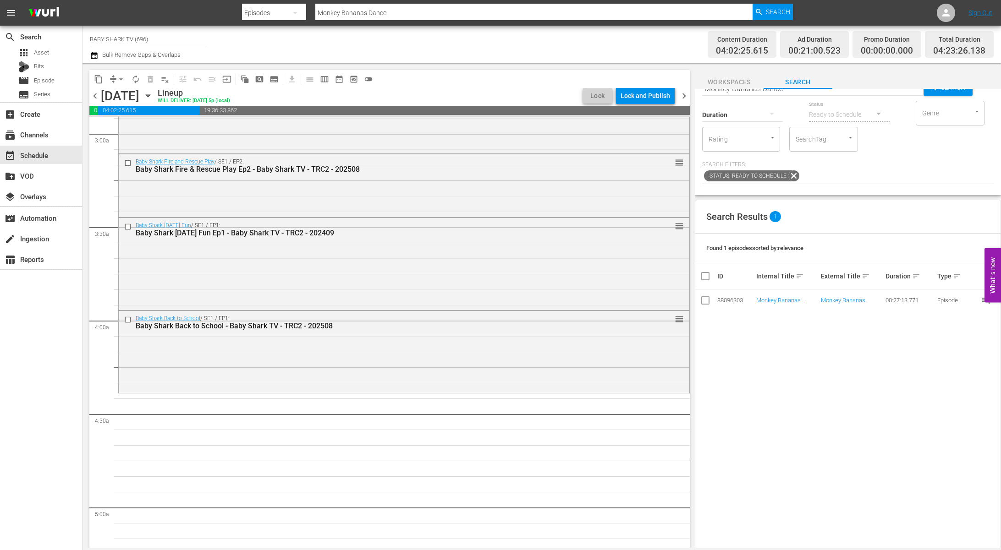
click at [780, 348] on div "Search Results 1 Found 1 episodes sorted by: relevance ID Internal Title sort E…" at bounding box center [848, 429] width 306 height 459
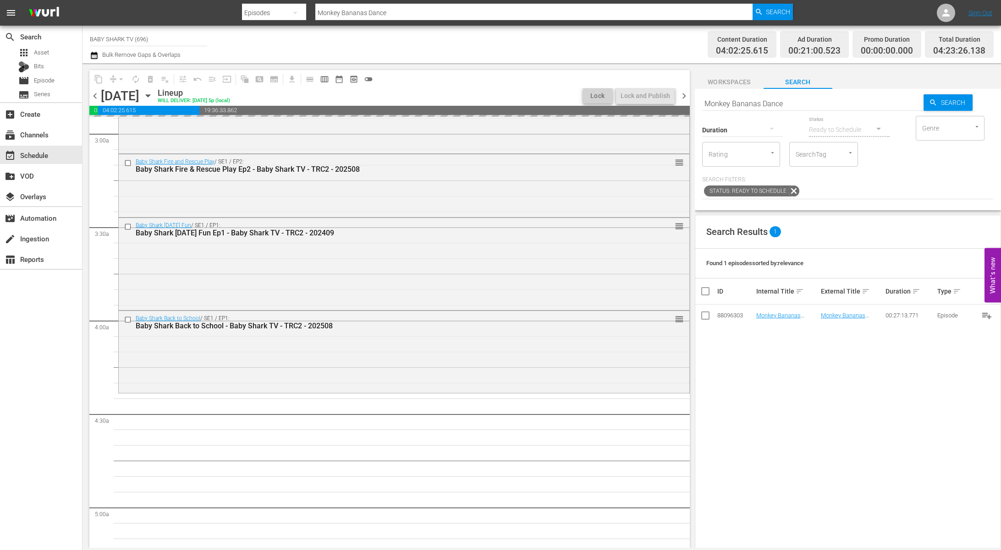
click at [814, 99] on input "Monkey Bananas Dance" at bounding box center [812, 104] width 221 height 22
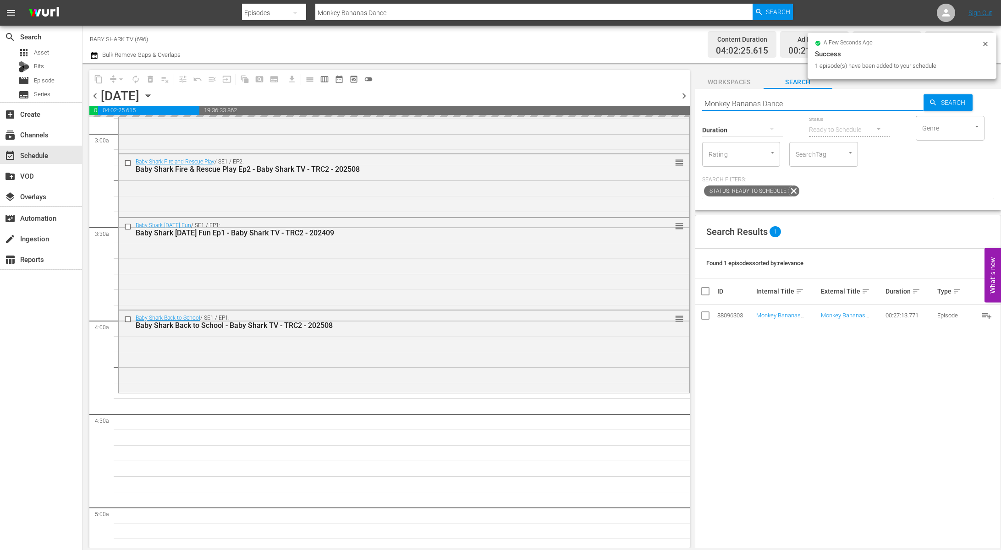
paste input "Hide 'n Seek with Shark Family 5 Ep1"
type input "Hide 'n Seek with Shark Family 5 Ep1"
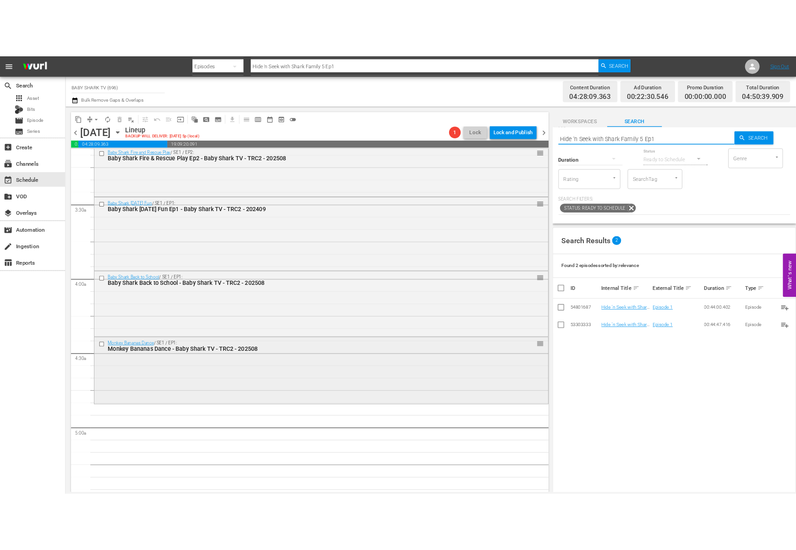
scroll to position [640, 0]
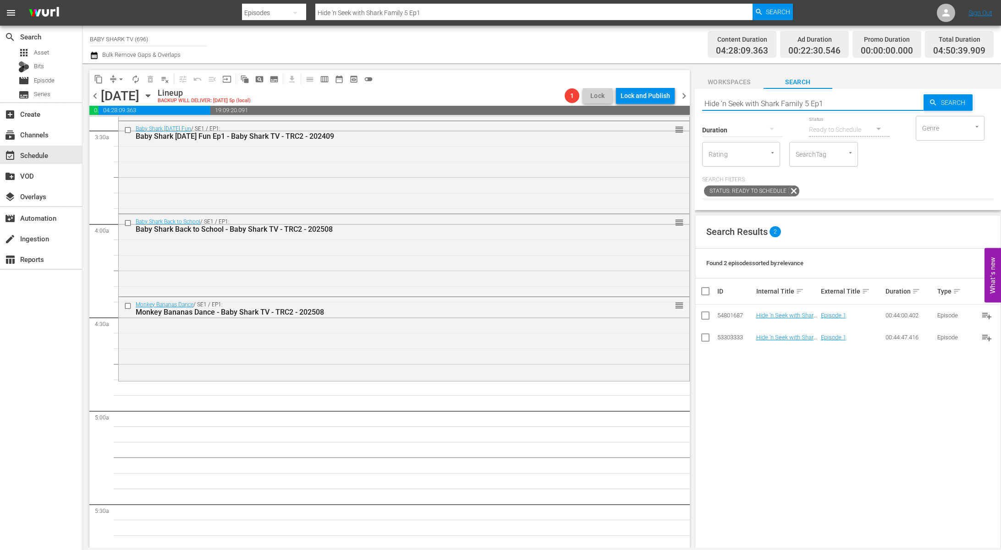
click at [814, 363] on div "Search Results 2 Found 2 episodes sorted by: relevance ID Internal Title sort E…" at bounding box center [848, 444] width 306 height 459
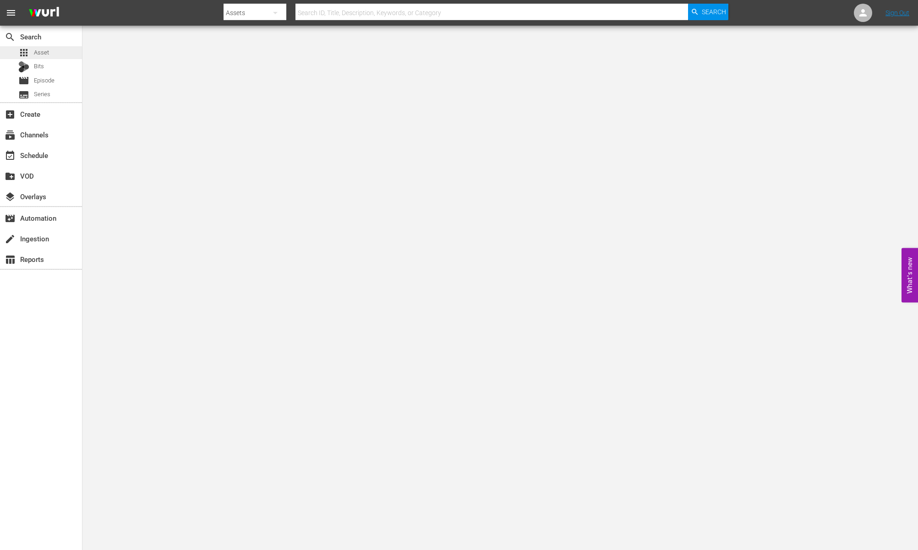
click at [39, 58] on div "apps Asset" at bounding box center [33, 52] width 31 height 13
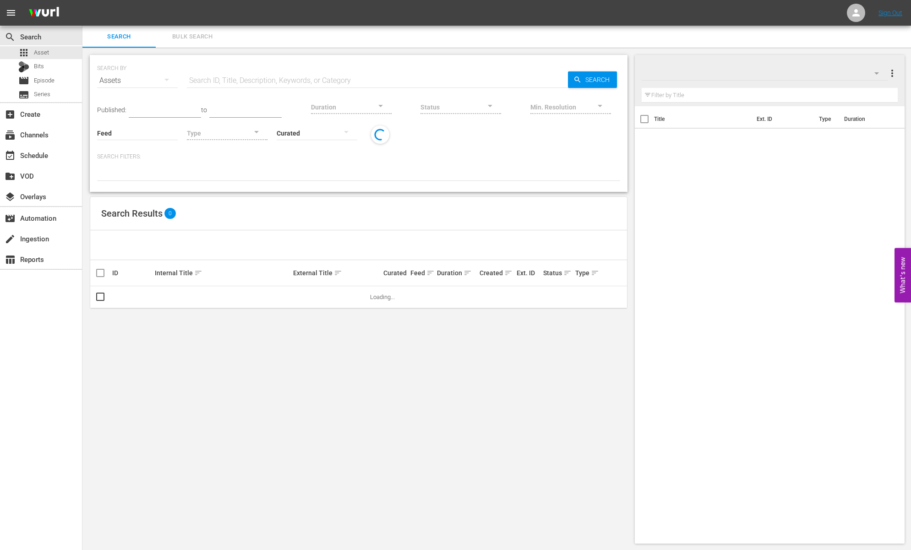
click at [249, 79] on input "text" at bounding box center [377, 81] width 381 height 22
paste input "Pinkfong Baby Shark Storybook Ep1"
type input "Pinkfong Baby Shark Storybook"
